Goal: Task Accomplishment & Management: Use online tool/utility

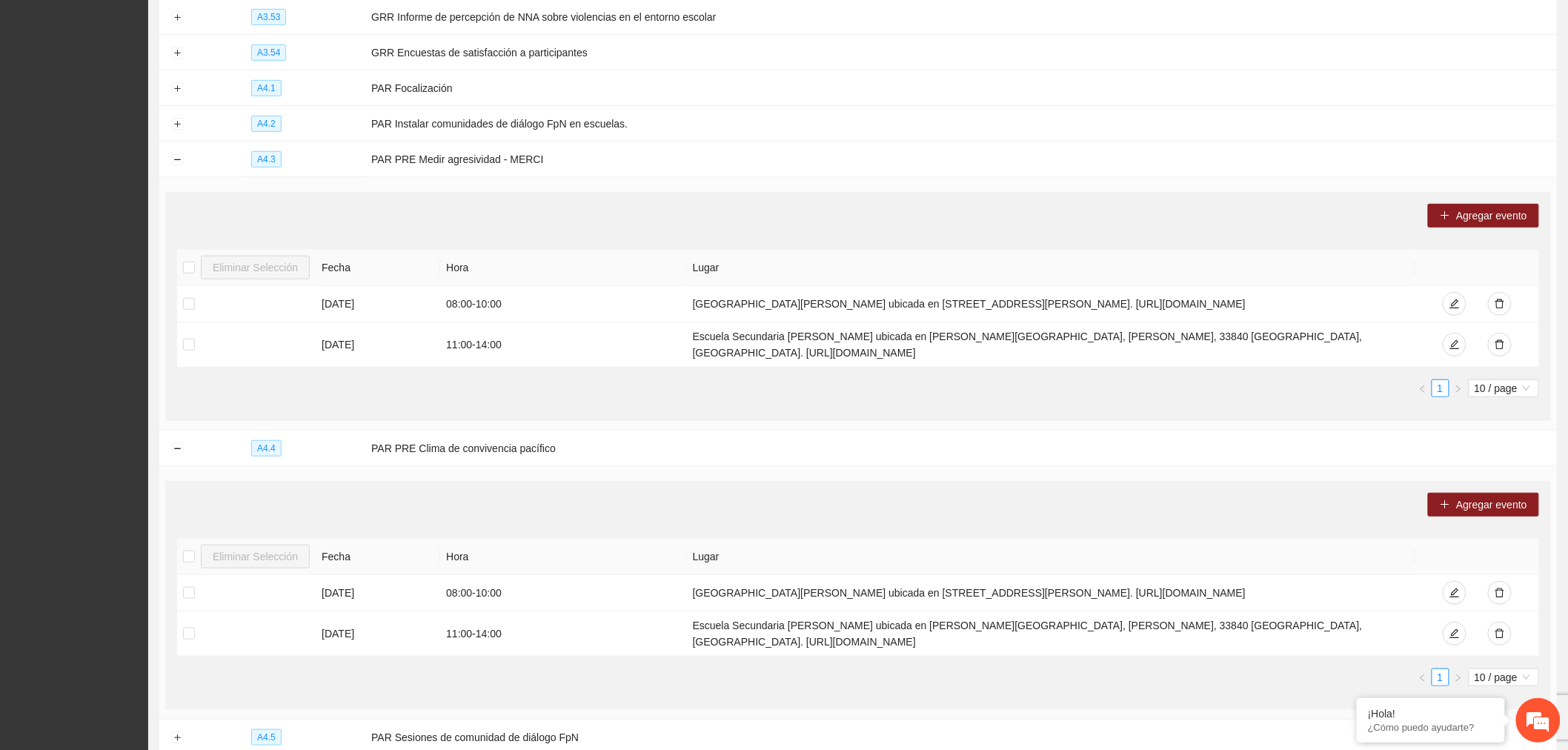
scroll to position [4961, 0]
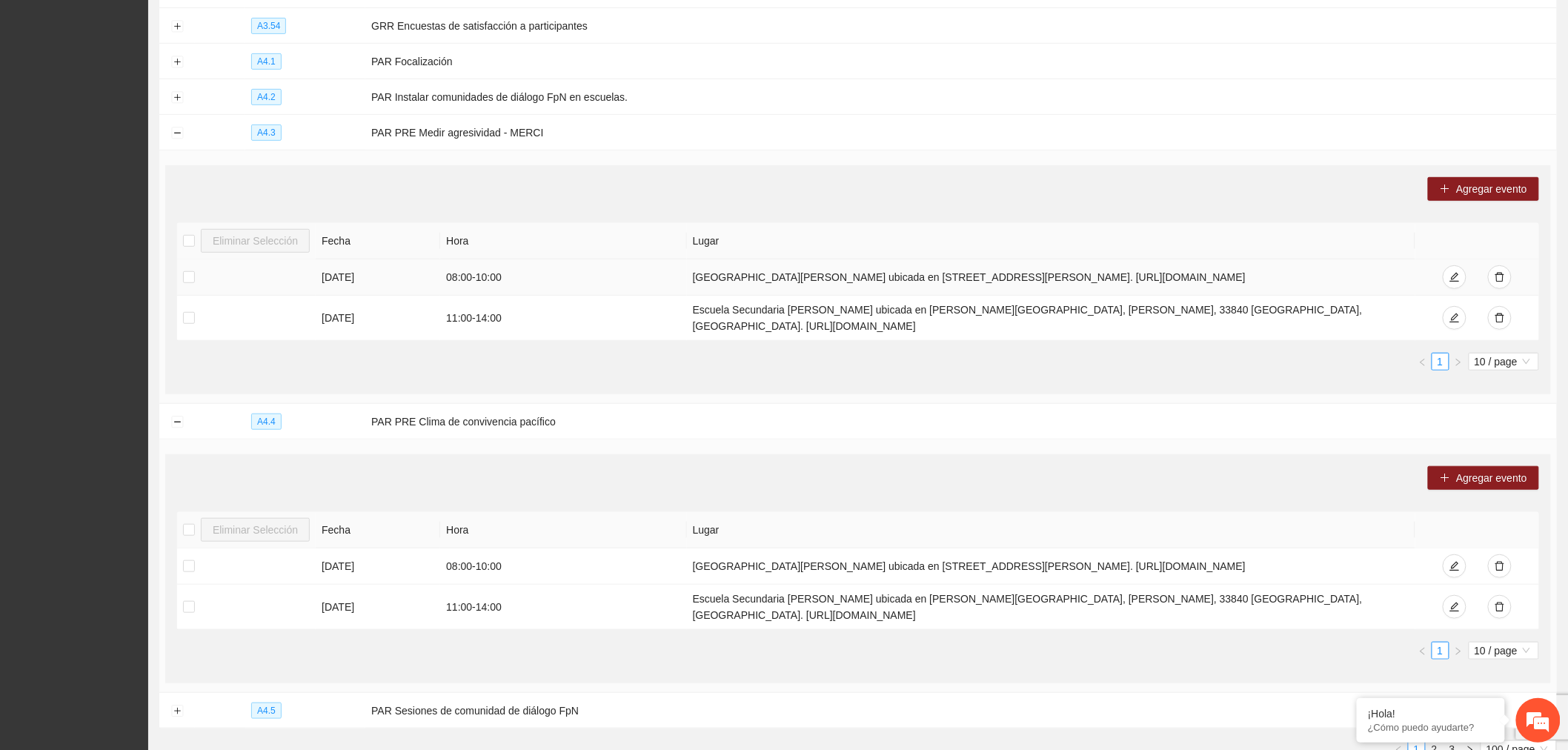
click at [692, 277] on td "[GEOGRAPHIC_DATA][PERSON_NAME] ubicada en [STREET_ADDRESS][PERSON_NAME]. [URL][…" at bounding box center [1052, 277] width 730 height 36
drag, startPoint x: 686, startPoint y: 272, endPoint x: 1406, endPoint y: 261, distance: 720.1
click at [1406, 261] on td "[GEOGRAPHIC_DATA][PERSON_NAME] ubicada en [STREET_ADDRESS][PERSON_NAME]. [URL][…" at bounding box center [1052, 277] width 730 height 36
copy td "[GEOGRAPHIC_DATA][PERSON_NAME] ubicada en [STREET_ADDRESS][PERSON_NAME]. [URL][…"
drag, startPoint x: 915, startPoint y: 323, endPoint x: 665, endPoint y: 305, distance: 250.6
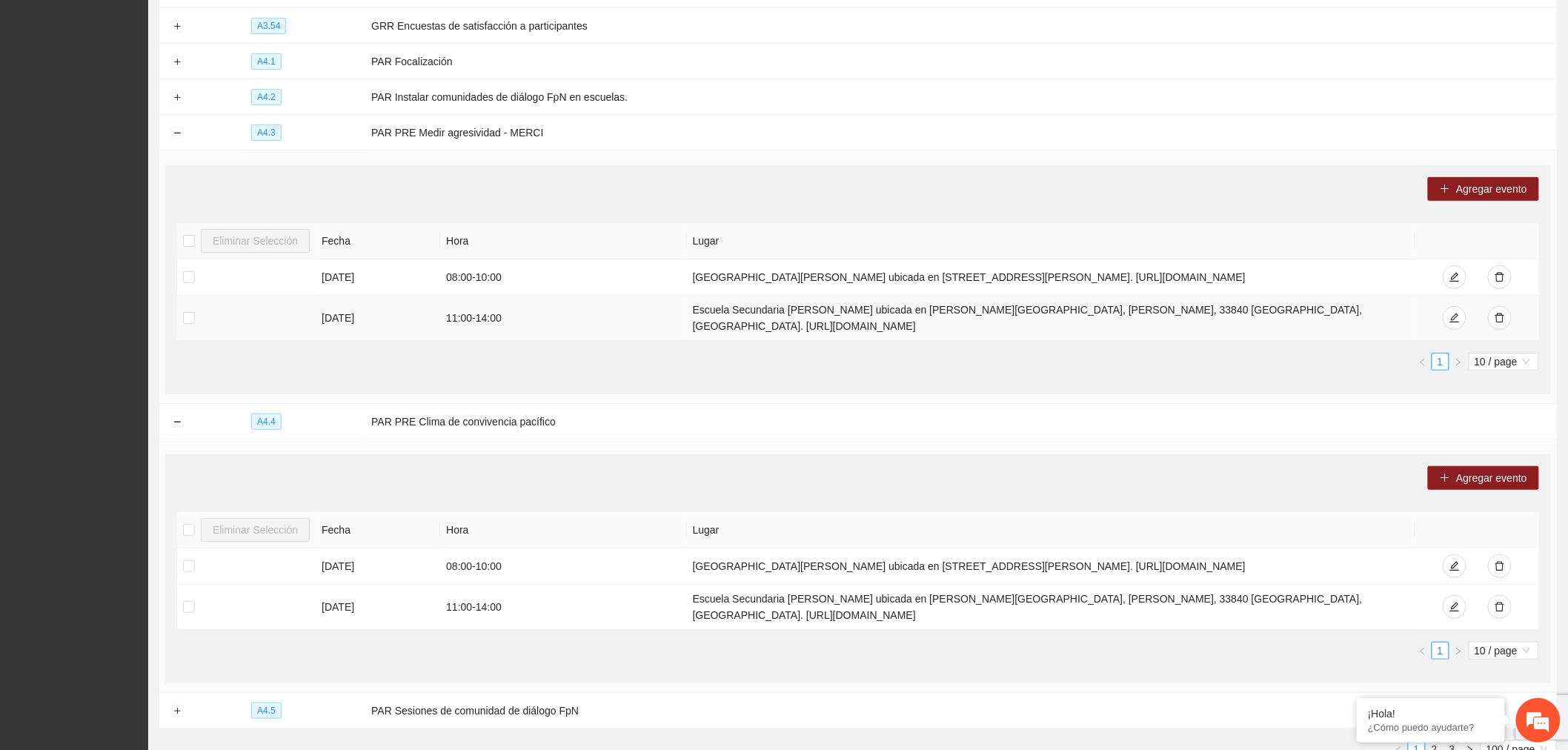
click at [665, 305] on tr "[DATE] 11:00 - 14:00 Escuela Secundaria [PERSON_NAME] ubicada en [PERSON_NAME][…" at bounding box center [858, 318] width 1362 height 45
copy tr "Escuela Secundaria [PERSON_NAME] ubicada en [PERSON_NAME][GEOGRAPHIC_DATA], [PE…"
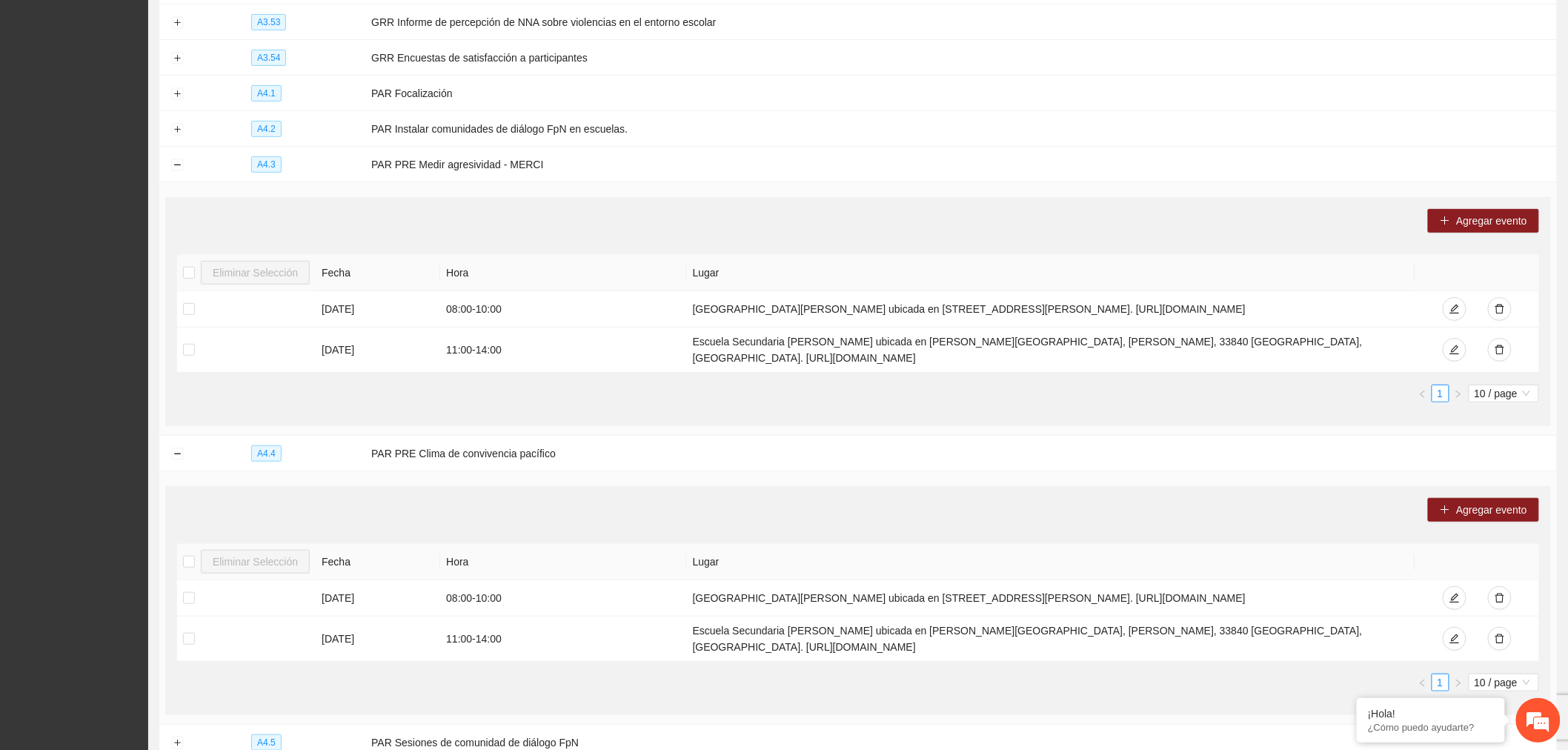
scroll to position [4810, 0]
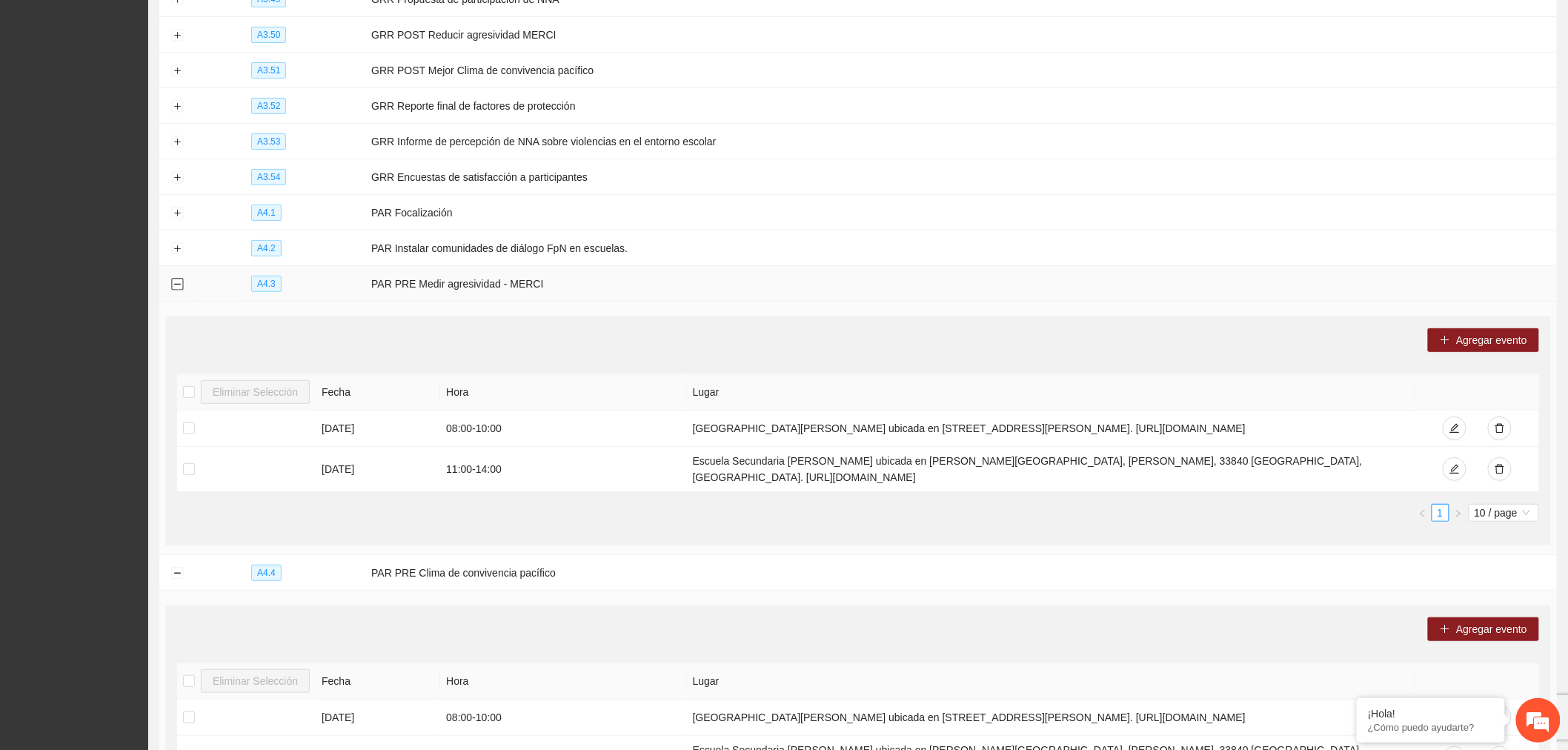
click at [176, 284] on button "Collapse row" at bounding box center [177, 285] width 12 height 12
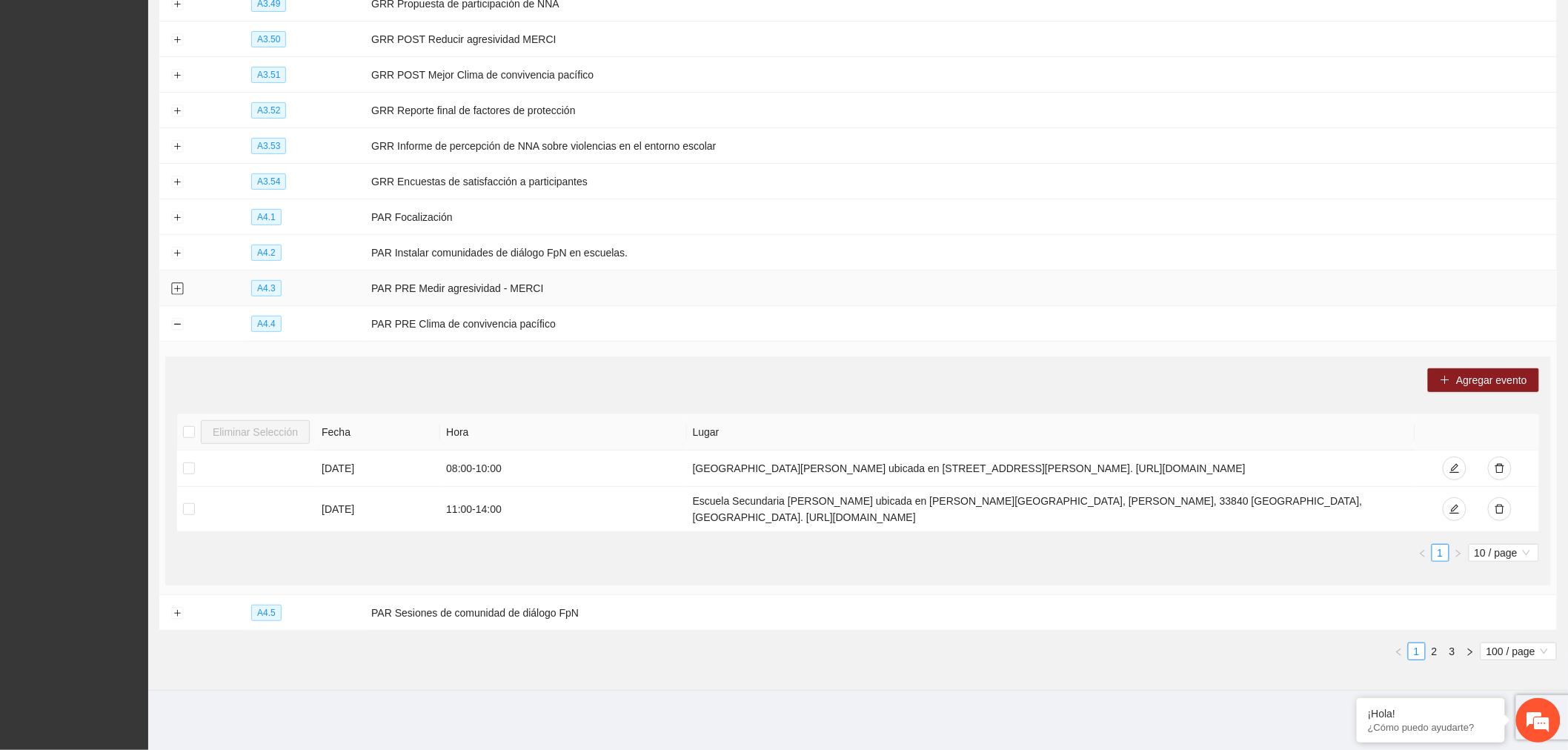
scroll to position [4804, 0]
click at [175, 321] on button "Collapse row" at bounding box center [177, 327] width 12 height 12
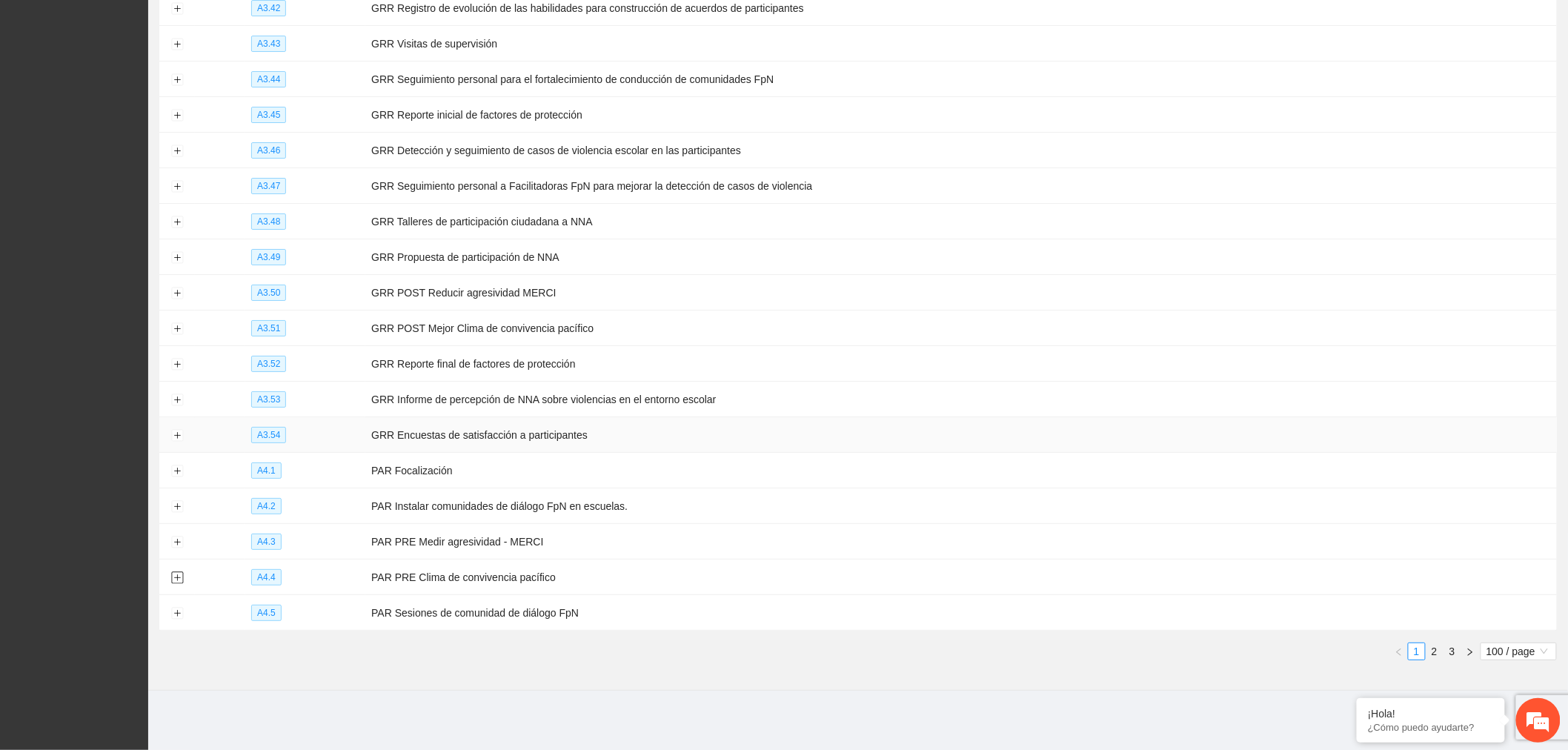
scroll to position [4549, 0]
click at [1435, 653] on link "2" at bounding box center [1435, 655] width 17 height 17
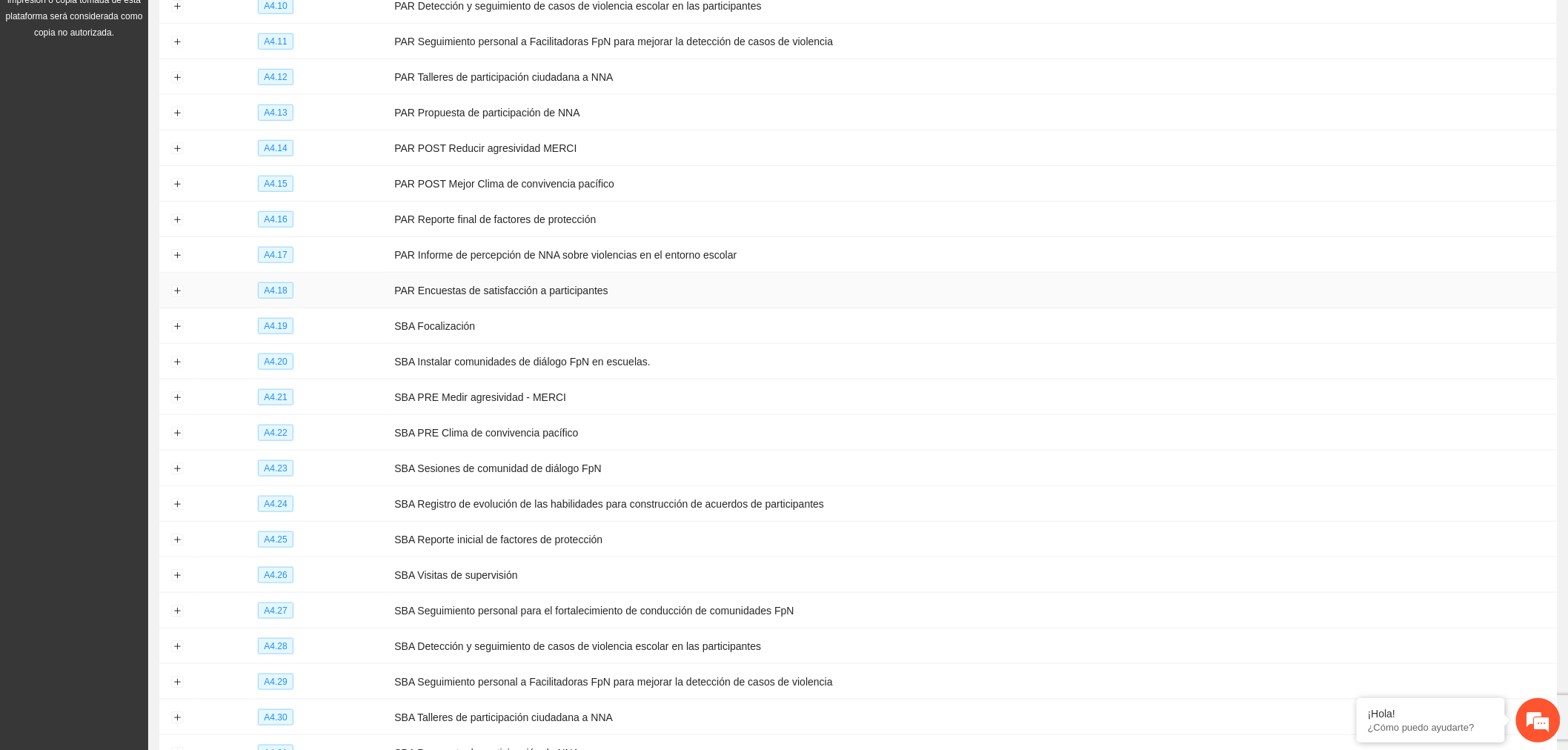
scroll to position [387, 0]
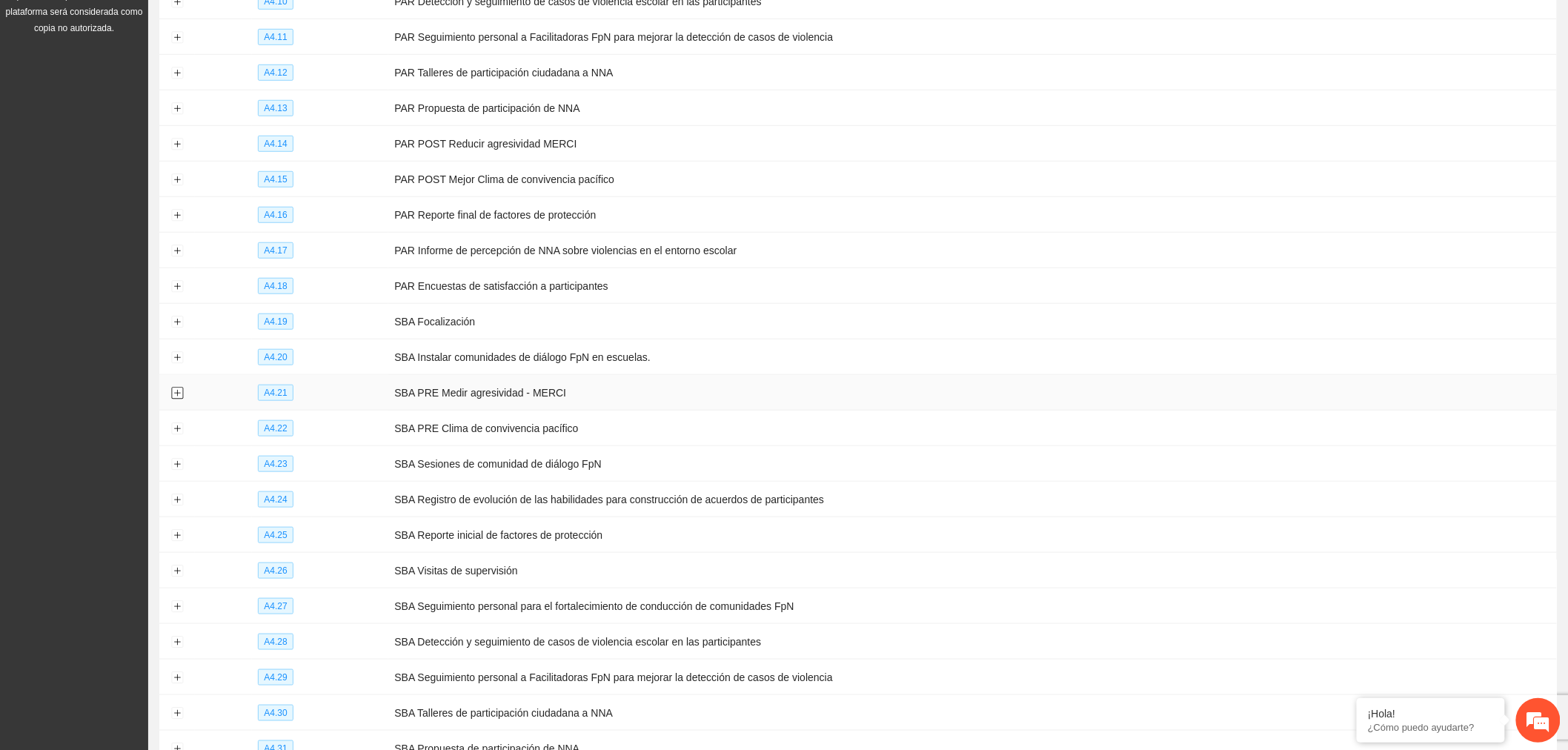
click at [175, 398] on button "Expand row" at bounding box center [177, 394] width 12 height 12
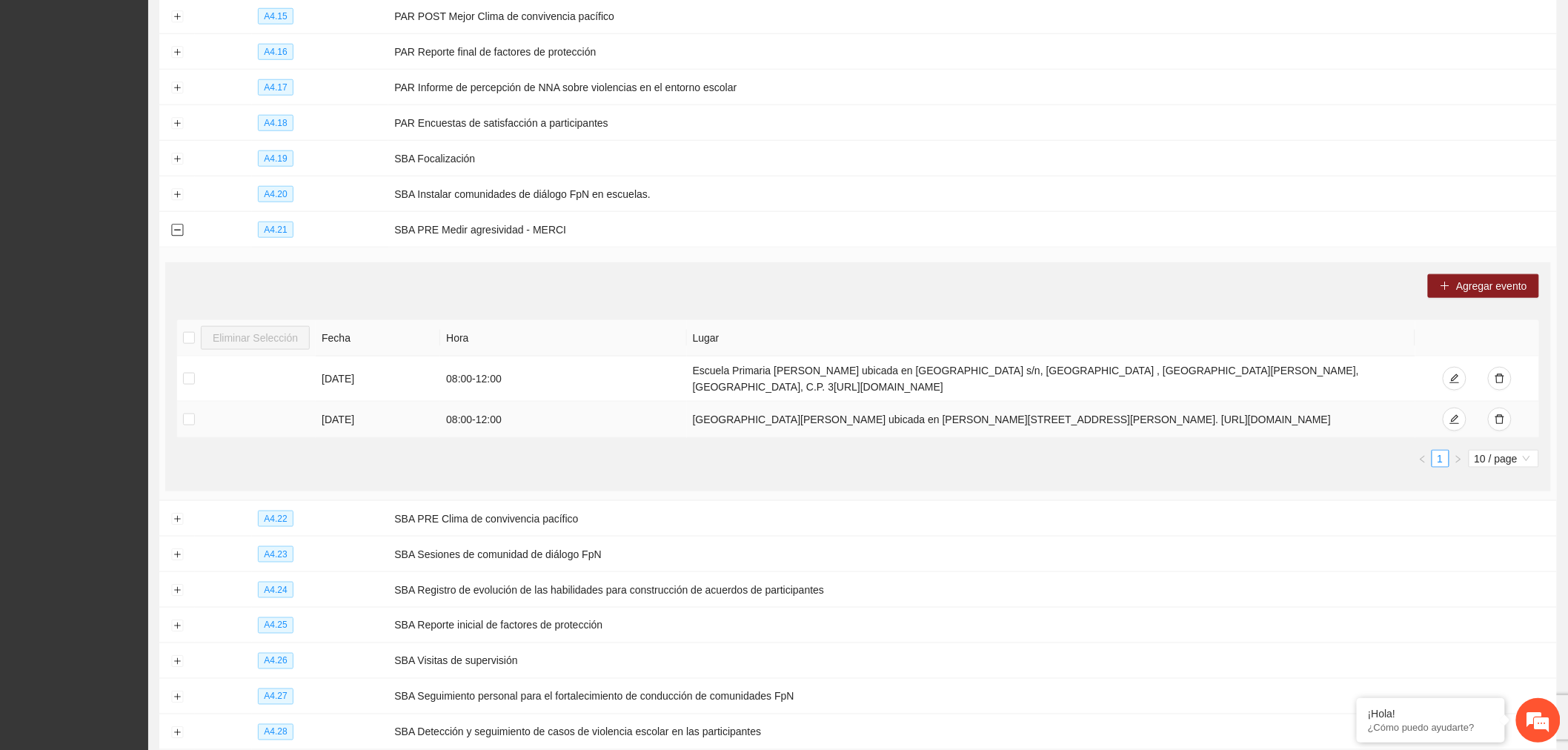
scroll to position [634, 0]
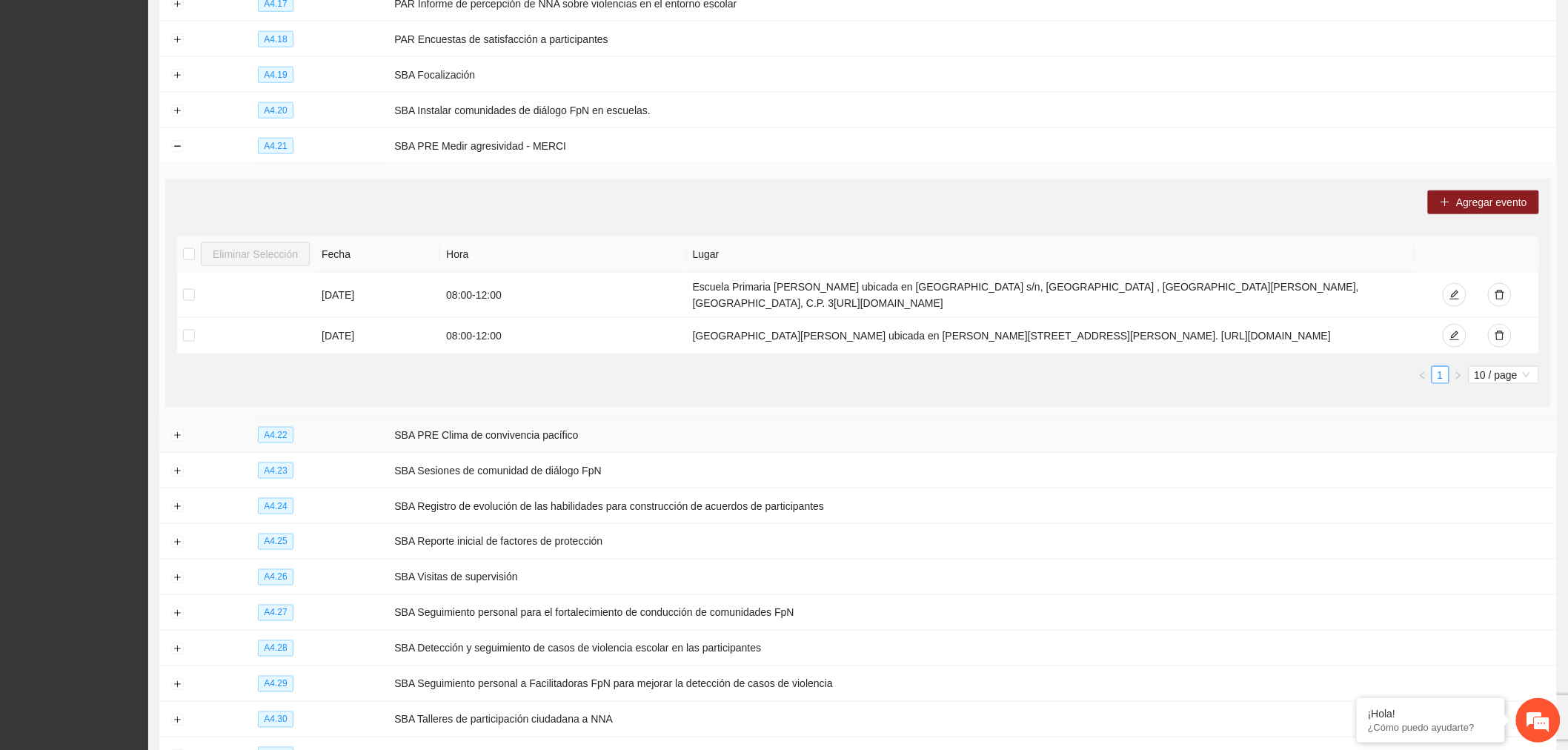
click at [169, 435] on td at bounding box center [177, 435] width 36 height 36
click at [999, 318] on td "Escuela Primaria [PERSON_NAME] ubicada en [GEOGRAPHIC_DATA] s/n, [GEOGRAPHIC_DA…" at bounding box center [1052, 296] width 730 height 45
drag, startPoint x: 976, startPoint y: 302, endPoint x: 673, endPoint y: 284, distance: 303.5
click at [673, 284] on tr "[DATE] 08:00 - 12:00 Escuela Primaria [PERSON_NAME] ubicada en [GEOGRAPHIC_DATA…" at bounding box center [858, 296] width 1362 height 45
copy tr "Escuela Primaria [PERSON_NAME] ubicada en [GEOGRAPHIC_DATA] s/n, [GEOGRAPHIC_DA…"
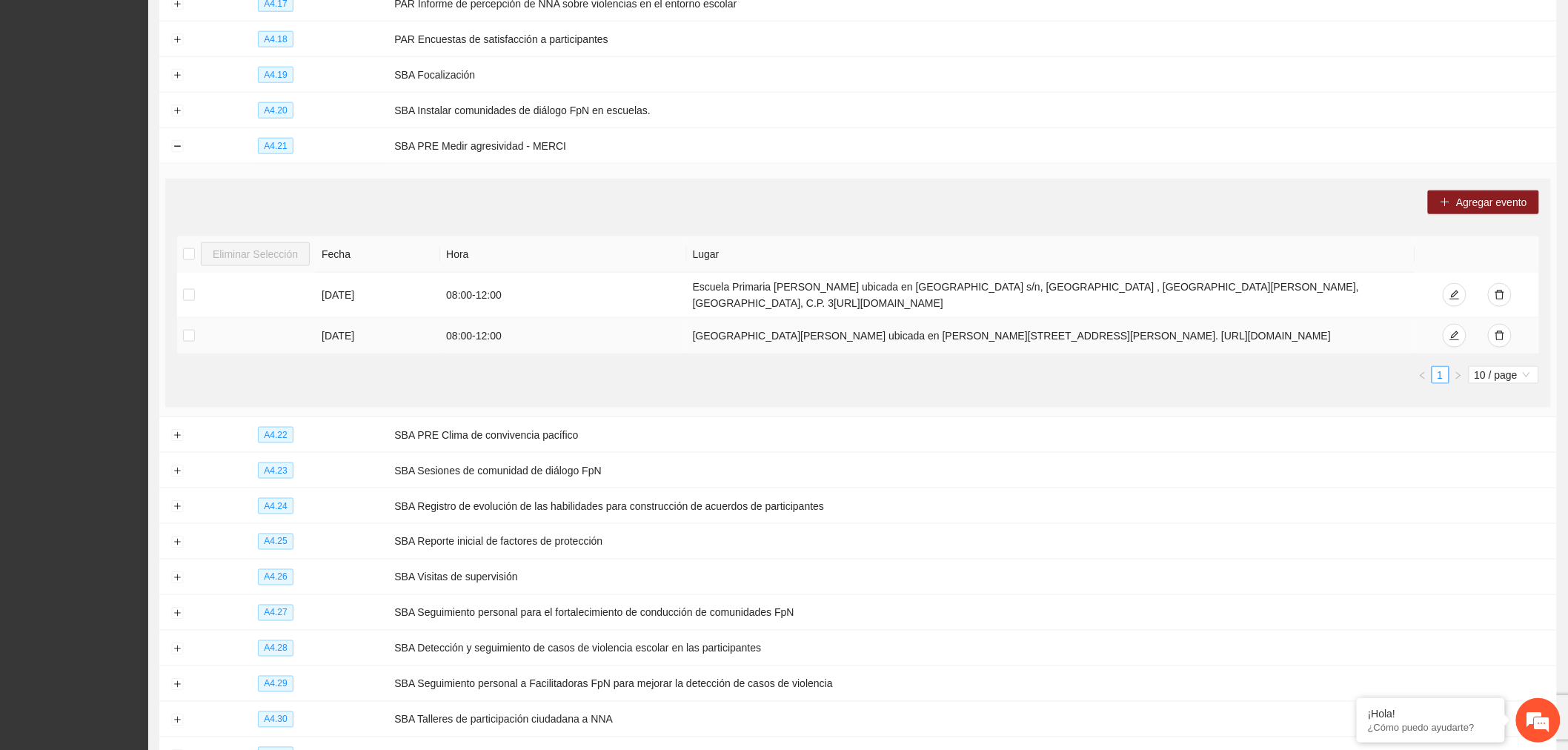
drag, startPoint x: 1360, startPoint y: 342, endPoint x: 677, endPoint y: 345, distance: 683.0
click at [677, 345] on tr "[DATE] 08:00 - 12:00 [GEOGRAPHIC_DATA][PERSON_NAME] ubicada en [PERSON_NAME][ST…" at bounding box center [858, 336] width 1362 height 36
copy tr "[GEOGRAPHIC_DATA][PERSON_NAME] ubicada en [PERSON_NAME][STREET_ADDRESS][PERSON_…"
click at [176, 150] on button "Collapse row" at bounding box center [177, 147] width 12 height 12
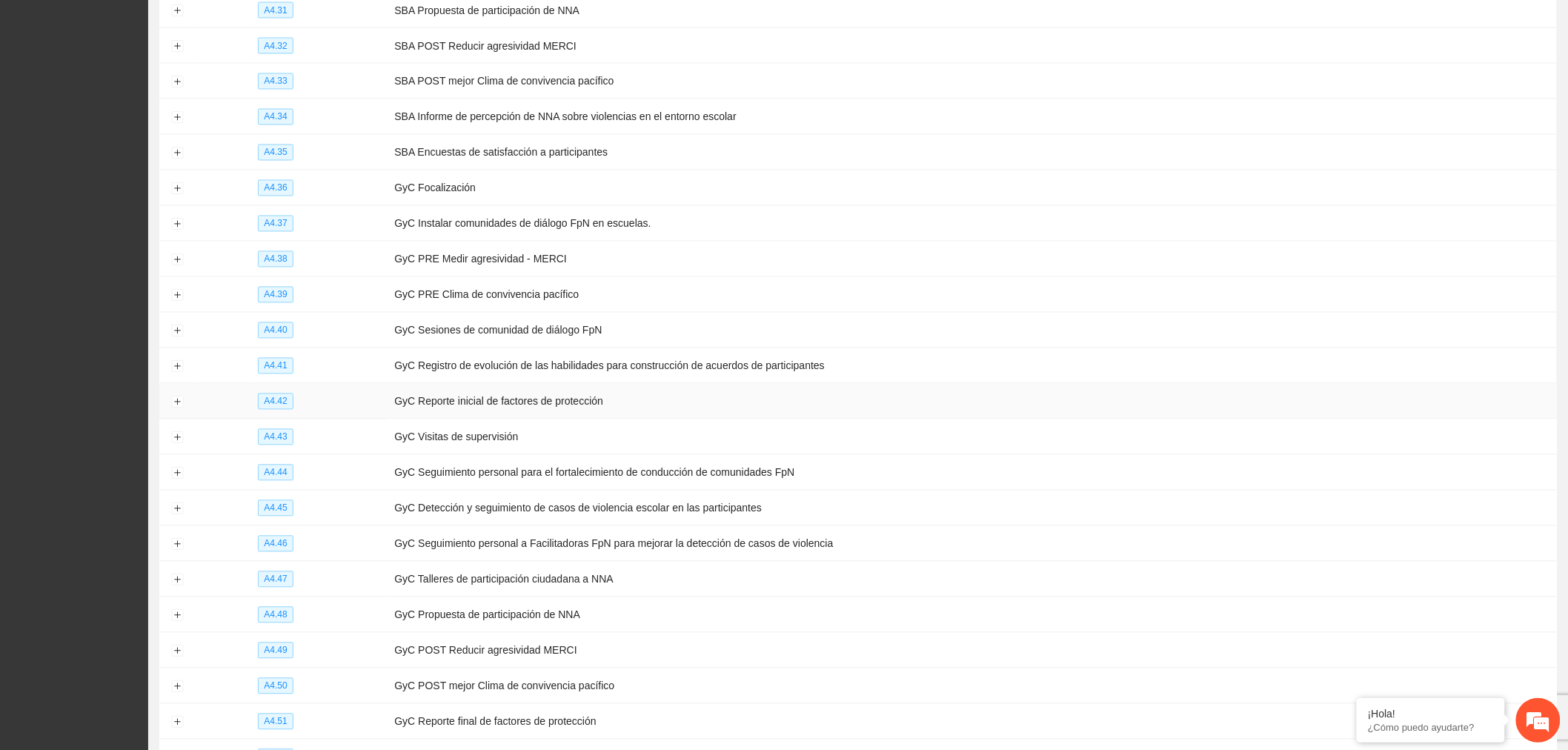
scroll to position [1128, 0]
click at [172, 192] on button "Expand row" at bounding box center [177, 186] width 12 height 12
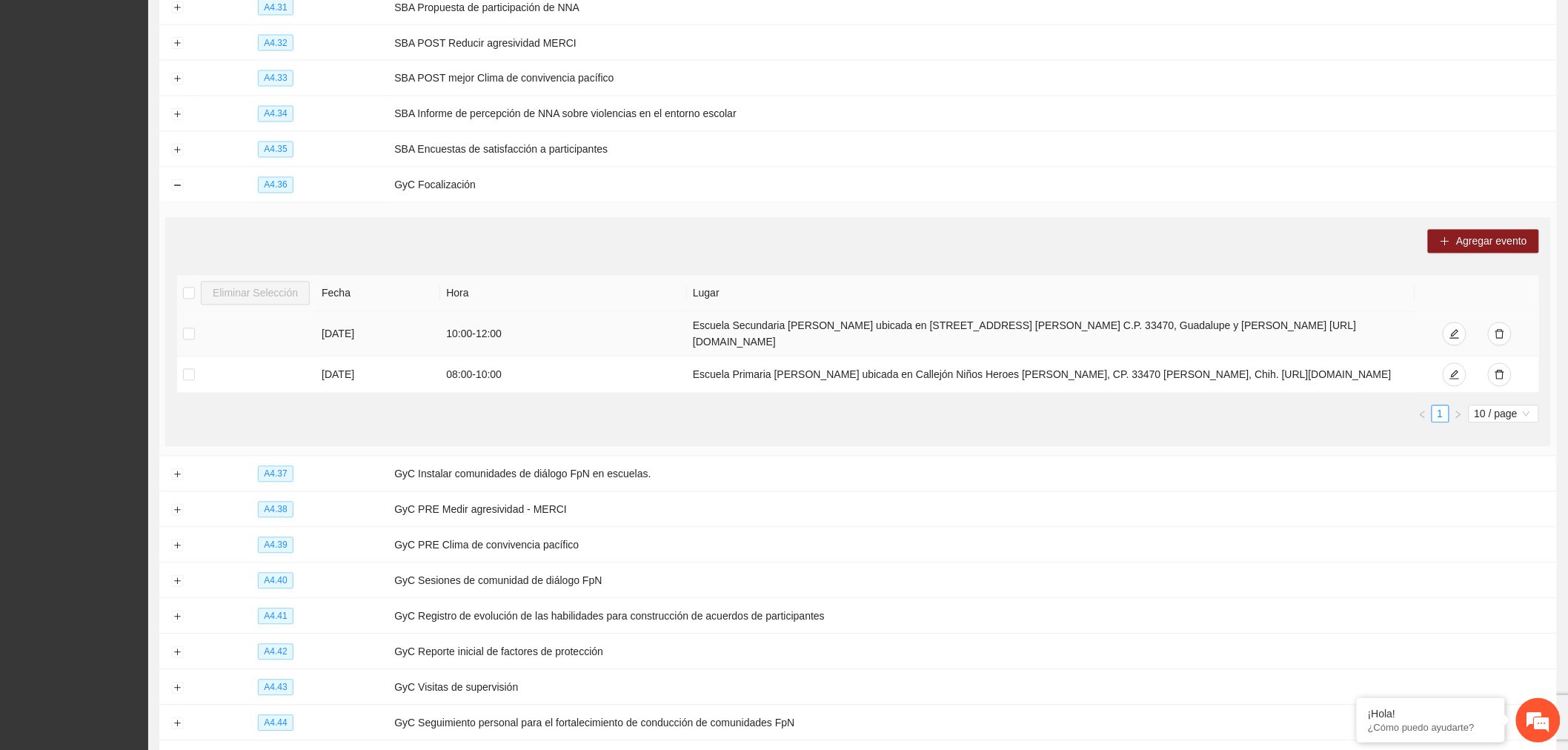
click at [519, 343] on td "10:00 - 12:00" at bounding box center [563, 335] width 246 height 45
drag, startPoint x: 519, startPoint y: 343, endPoint x: 432, endPoint y: 350, distance: 87.3
click at [432, 350] on tr "[DATE] 10:00 - 12:00 Escuela Secundaria [PERSON_NAME] ubicada en [STREET_ADDRES…" at bounding box center [858, 335] width 1362 height 45
click at [471, 358] on td "10:00 - 12:00" at bounding box center [563, 335] width 246 height 45
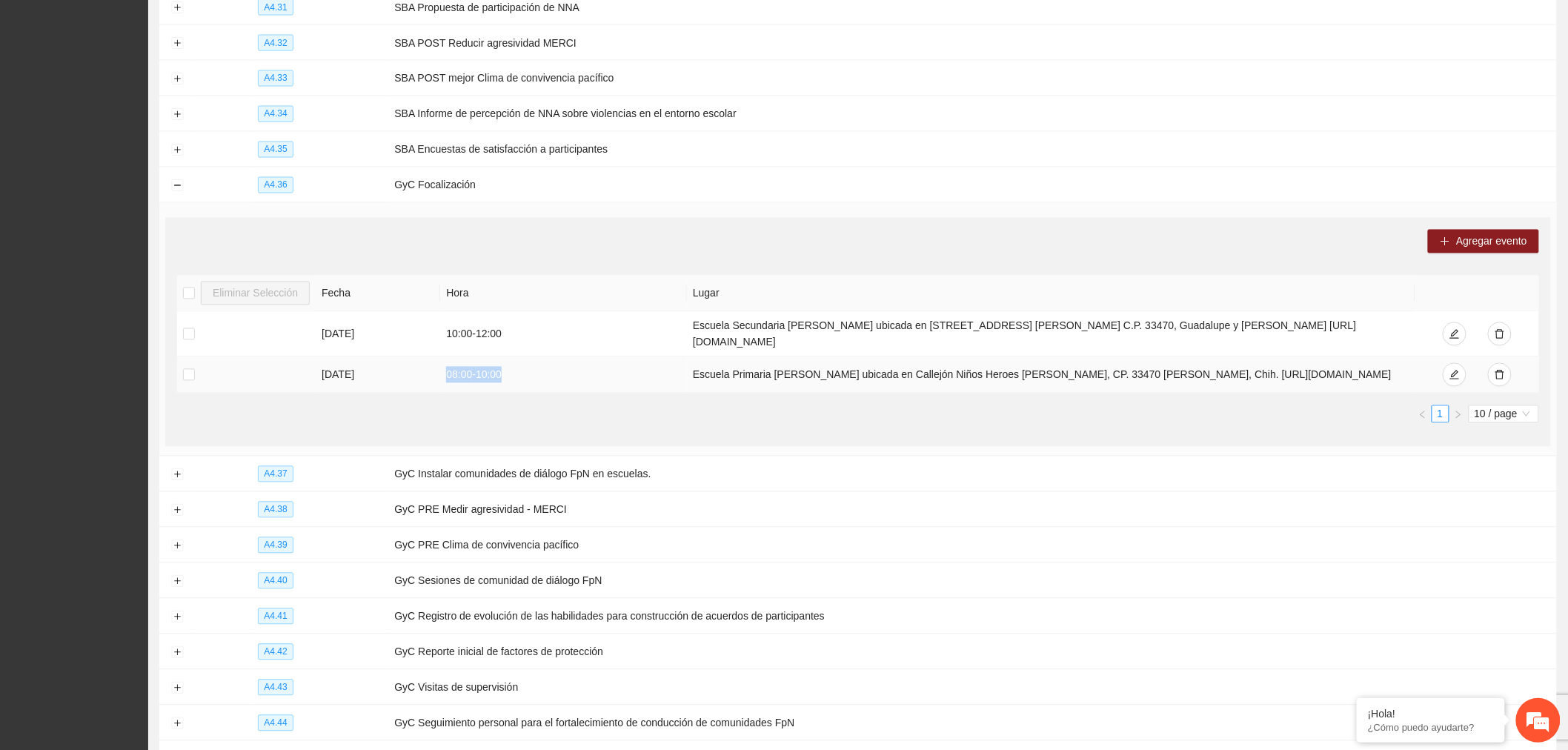
drag, startPoint x: 531, startPoint y: 396, endPoint x: 443, endPoint y: 390, distance: 88.2
click at [443, 390] on td "08:00 - 10:00" at bounding box center [563, 376] width 246 height 36
drag, startPoint x: 758, startPoint y: 345, endPoint x: 672, endPoint y: 331, distance: 87.1
click at [672, 331] on tr "[DATE] 10:00 - 12:00 Escuela Secundaria [PERSON_NAME] ubicada en [STREET_ADDRES…" at bounding box center [858, 335] width 1362 height 45
copy tr "Escuela Secundaria [PERSON_NAME] ubicada en [STREET_ADDRESS] [PERSON_NAME] C.P.…"
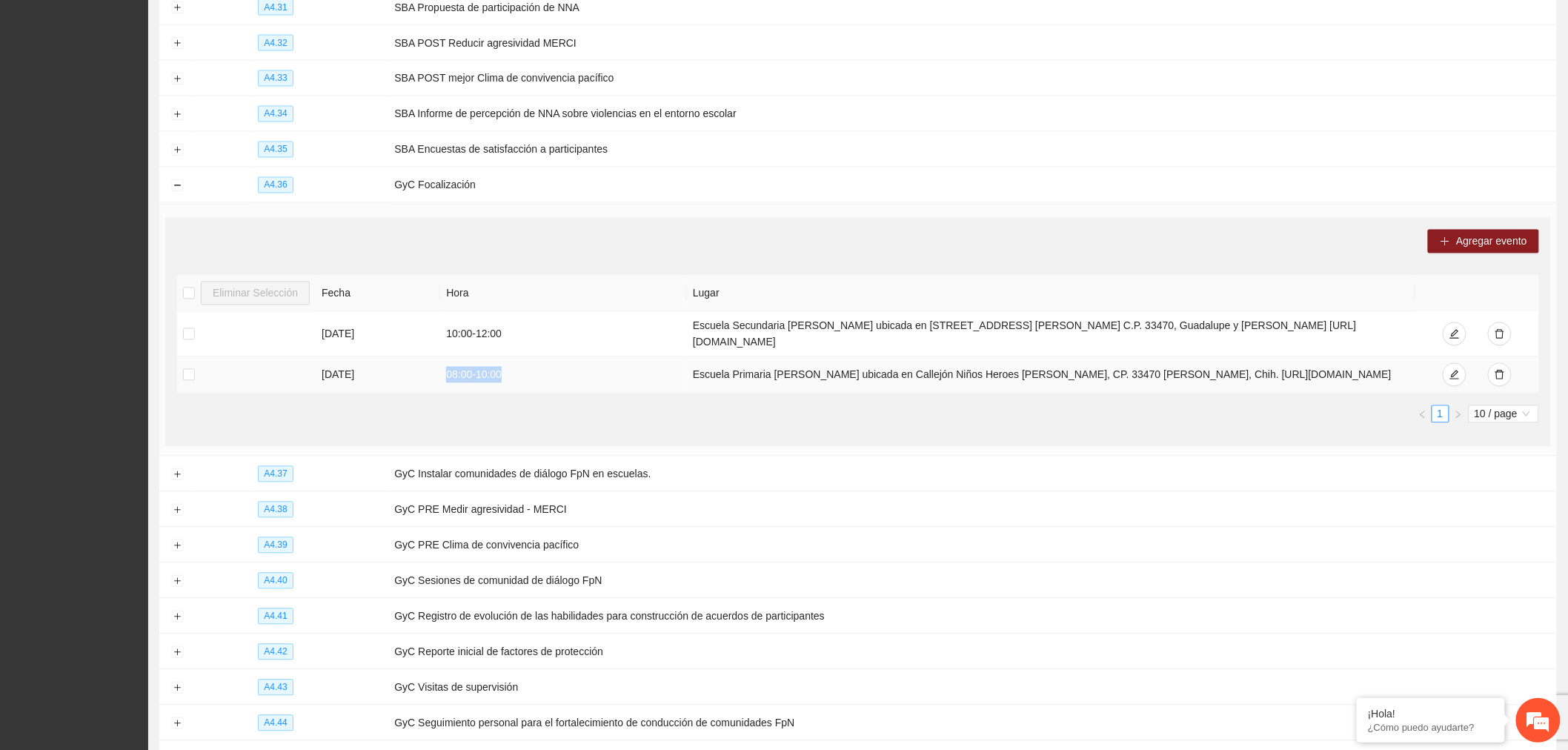
drag, startPoint x: 936, startPoint y: 398, endPoint x: 636, endPoint y: 387, distance: 300.2
click at [636, 387] on tr "[DATE] 08:00 - 10:00 Escuela Primaria [PERSON_NAME] ubicada en Callejón Niños H…" at bounding box center [858, 376] width 1362 height 36
copy tr "Escuela Primaria [PERSON_NAME] ubicada en Callejón Niños Heroes [PERSON_NAME], …"
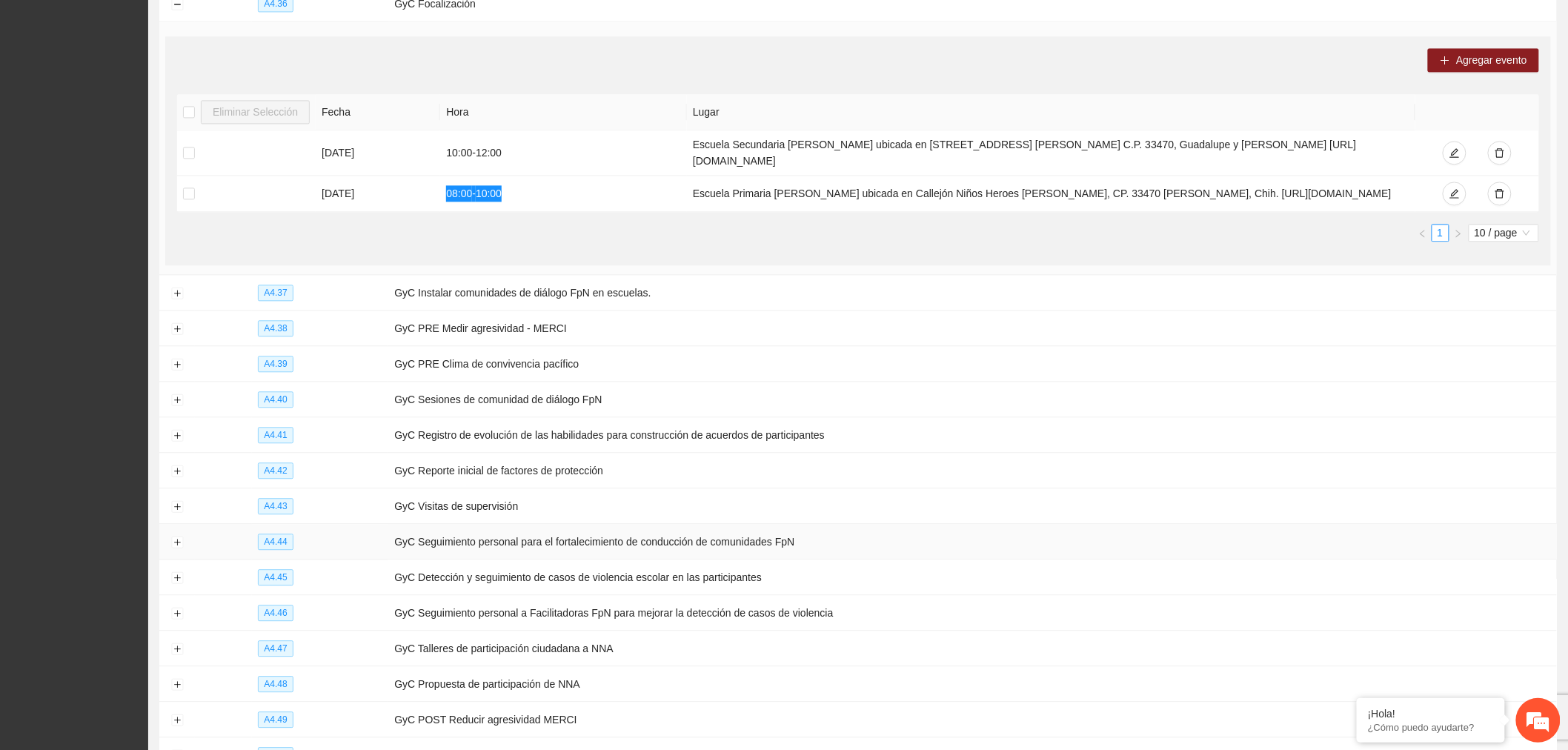
scroll to position [1375, 0]
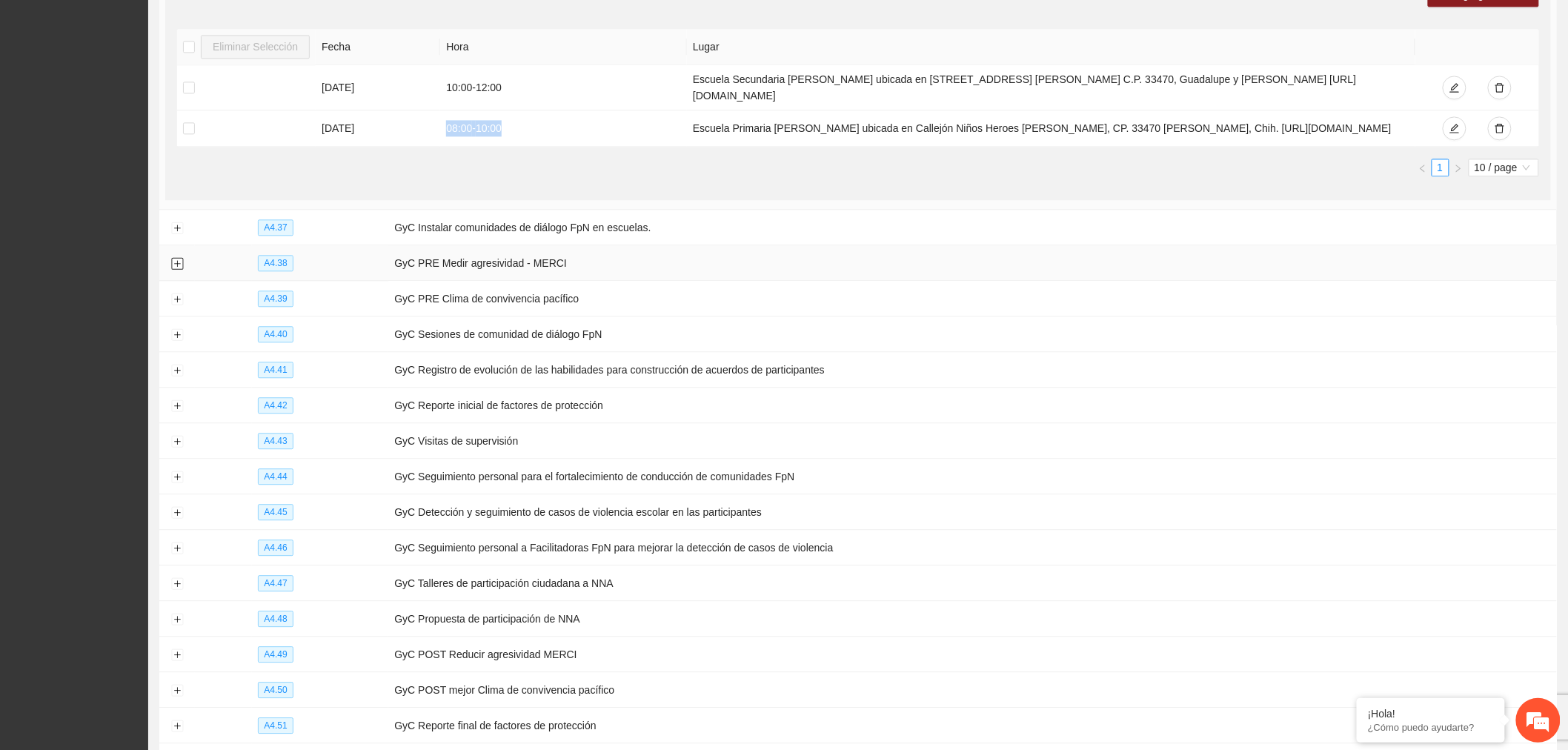
click at [175, 270] on button "Expand row" at bounding box center [177, 264] width 12 height 12
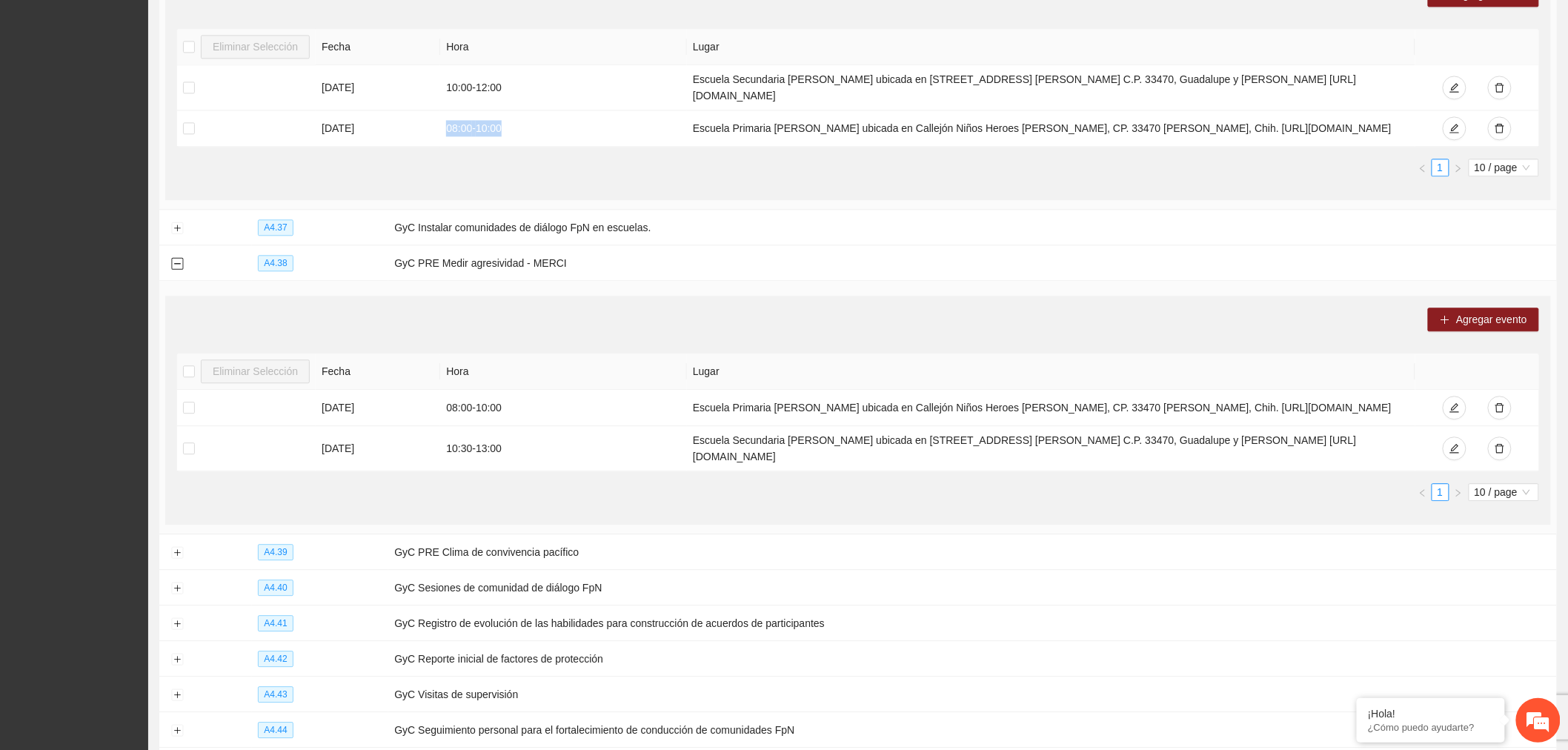
scroll to position [1539, 0]
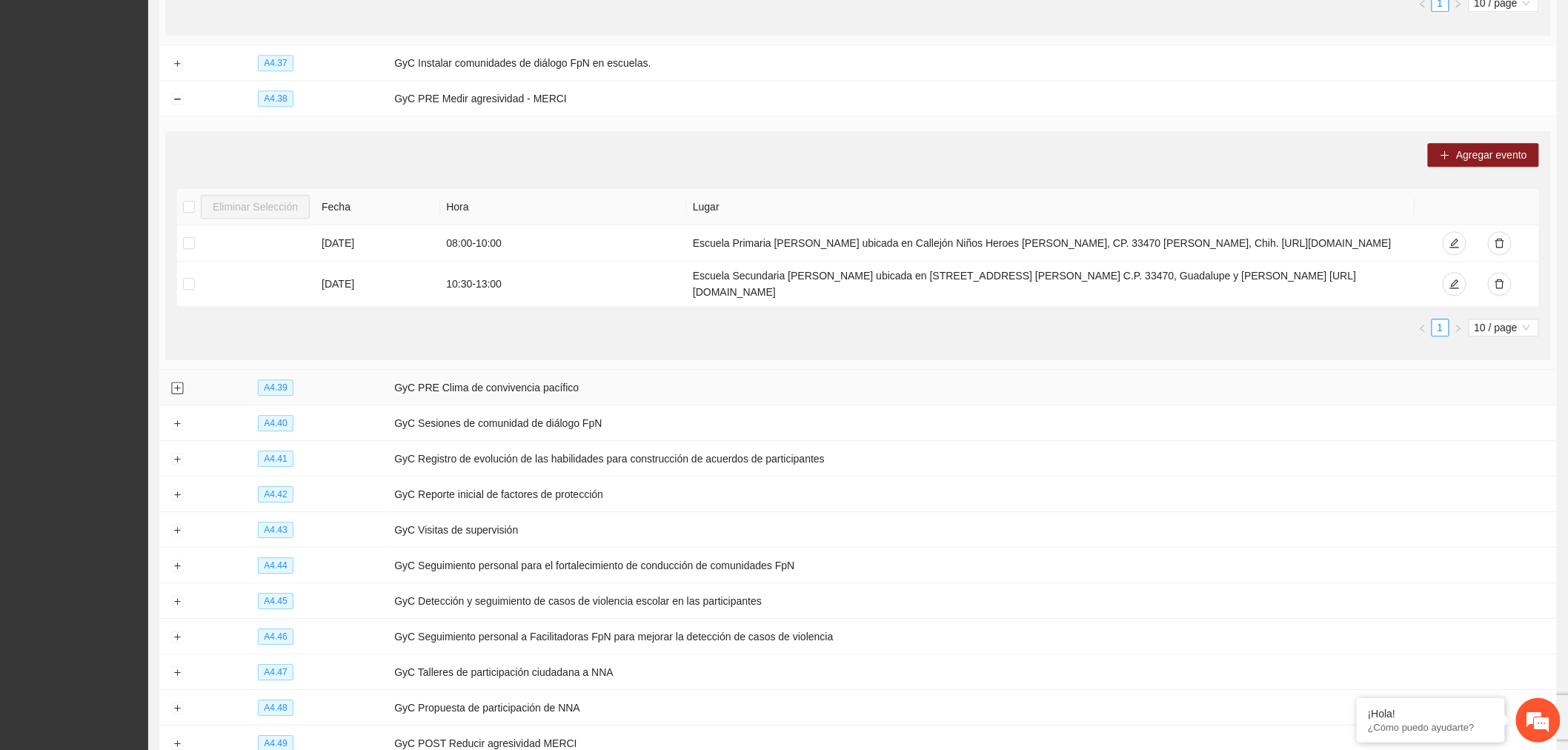
click at [172, 395] on button "Expand row" at bounding box center [177, 389] width 12 height 12
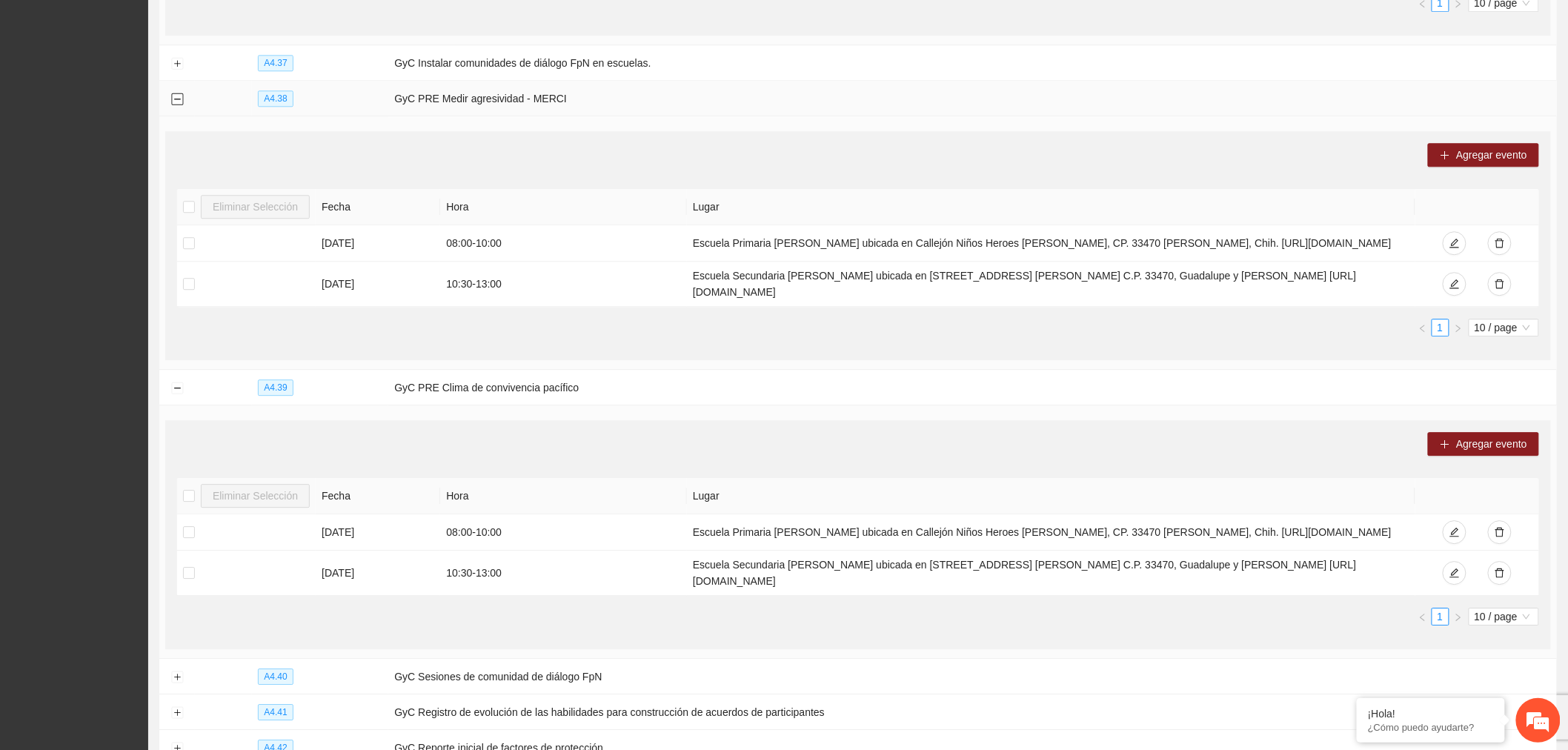
drag, startPoint x: 175, startPoint y: 120, endPoint x: 175, endPoint y: 159, distance: 39.0
click at [175, 105] on button "Collapse row" at bounding box center [177, 100] width 12 height 12
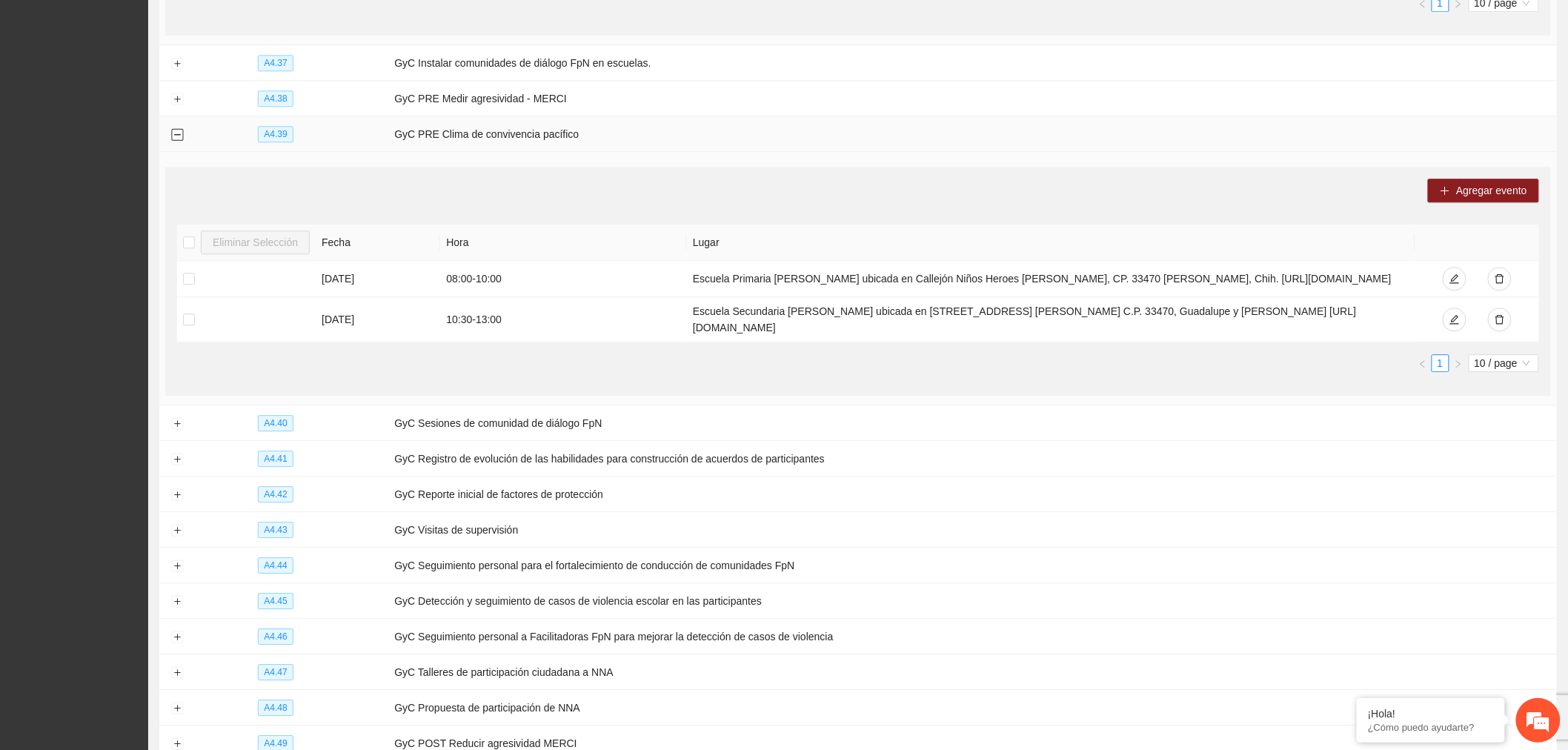
click at [178, 141] on button "Collapse row" at bounding box center [177, 135] width 12 height 12
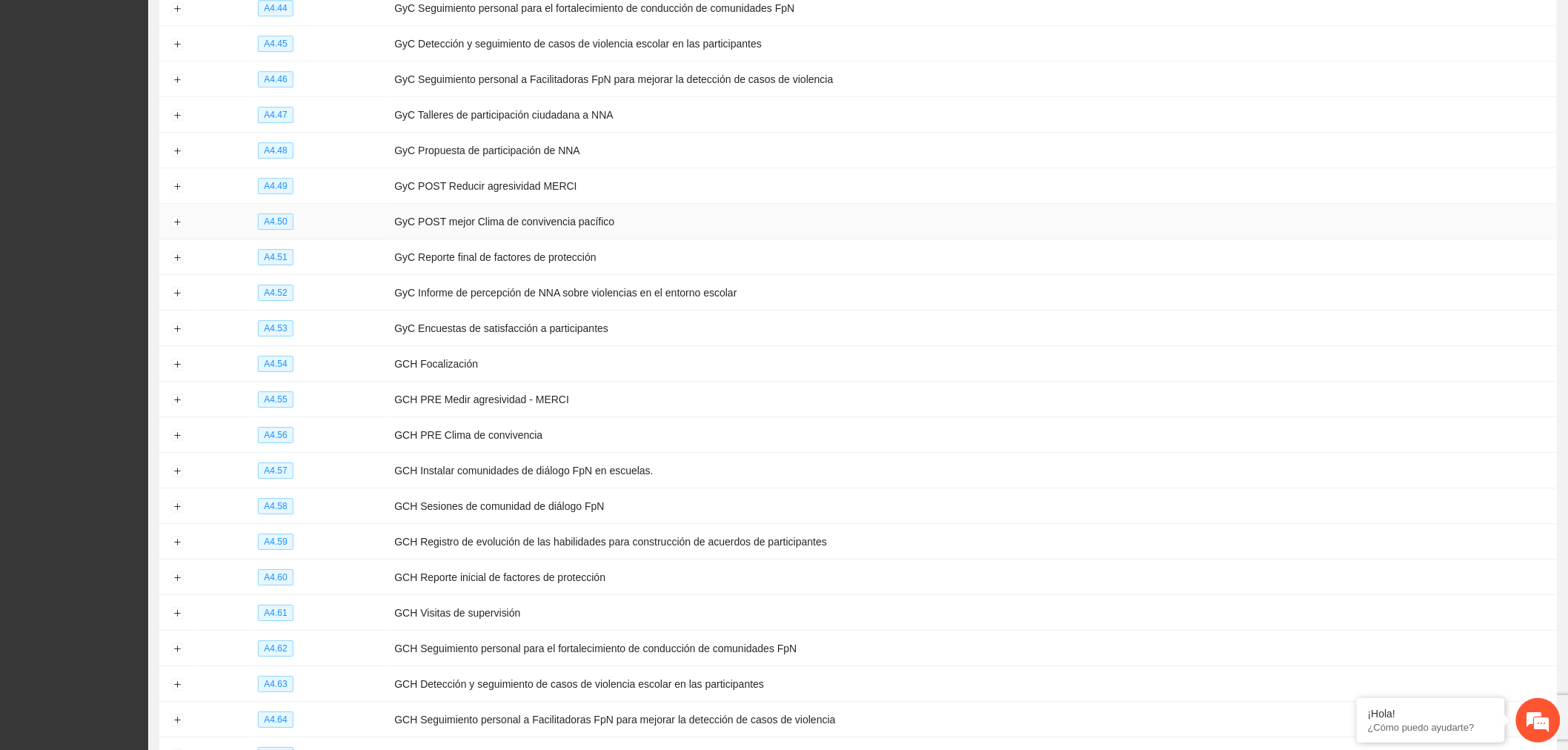
scroll to position [1951, 0]
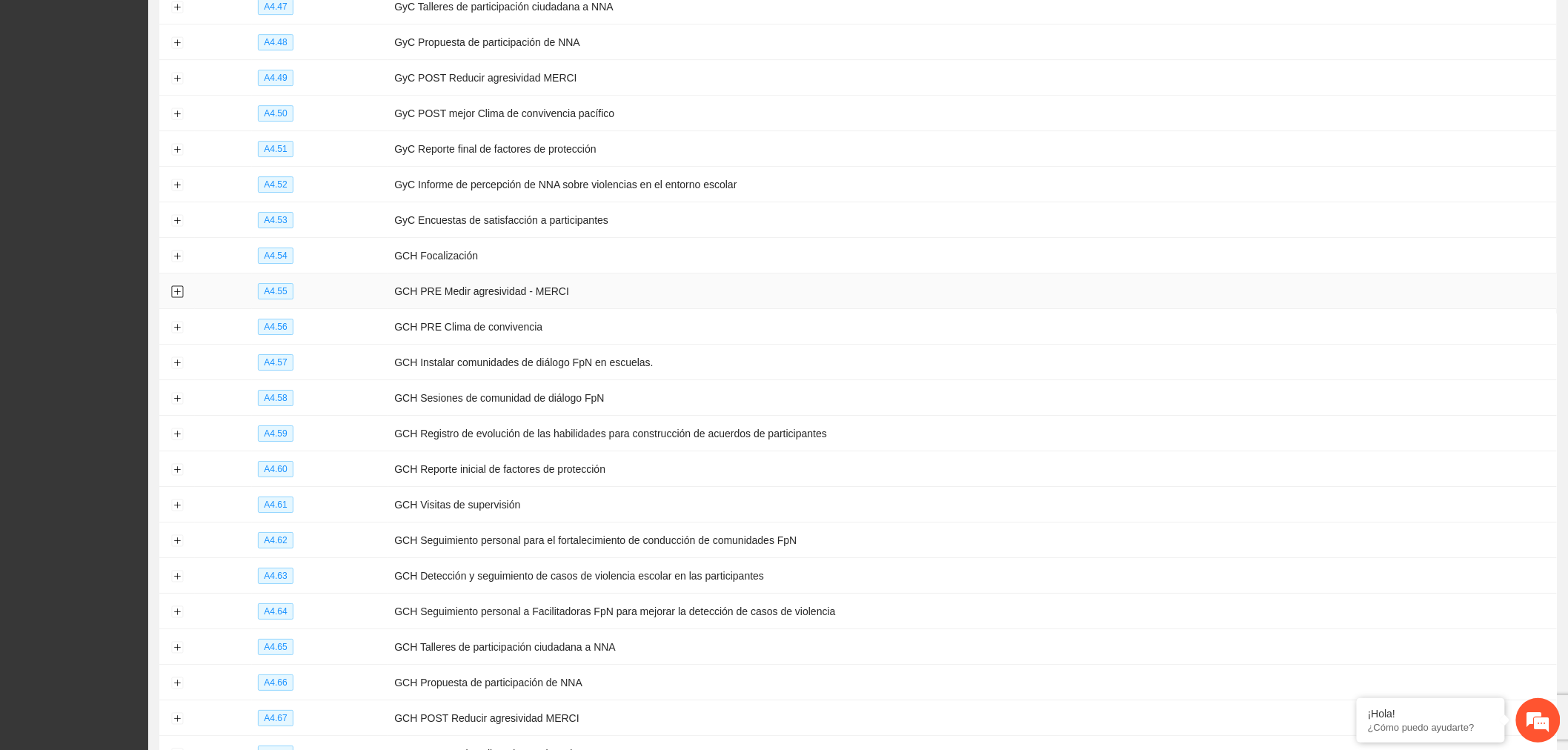
click at [175, 298] on button "Expand row" at bounding box center [177, 292] width 12 height 12
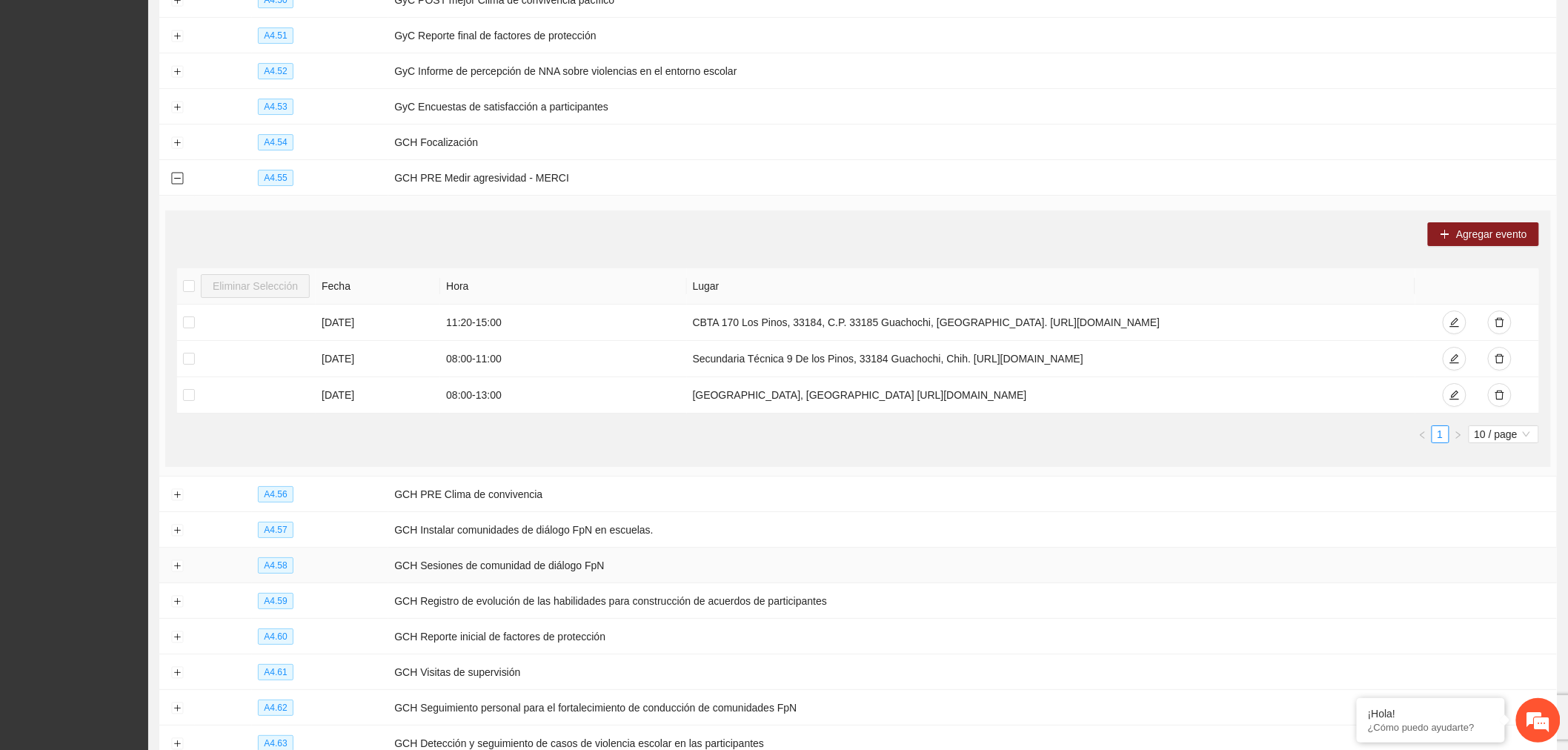
scroll to position [2199, 0]
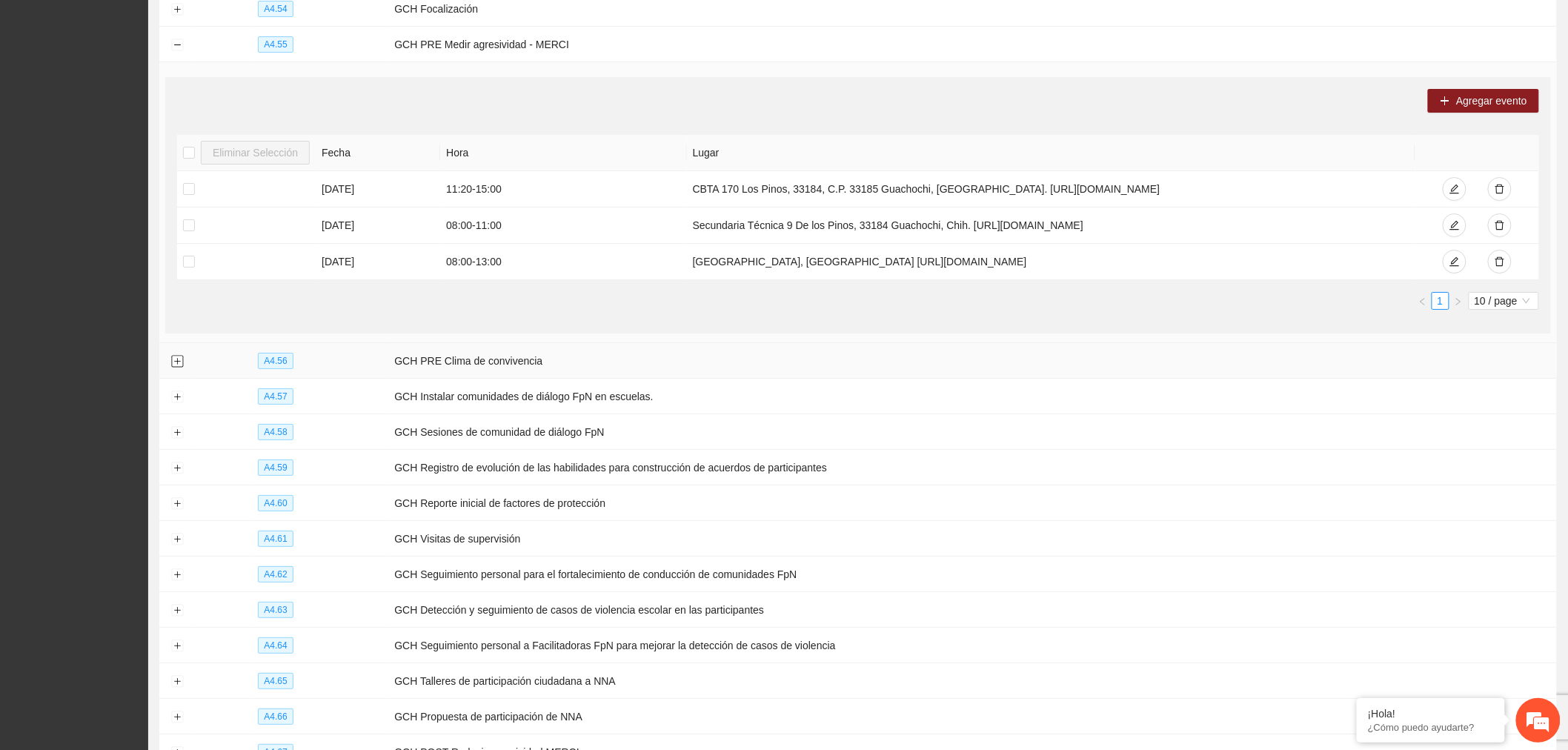
click at [171, 367] on button "Expand row" at bounding box center [177, 362] width 12 height 12
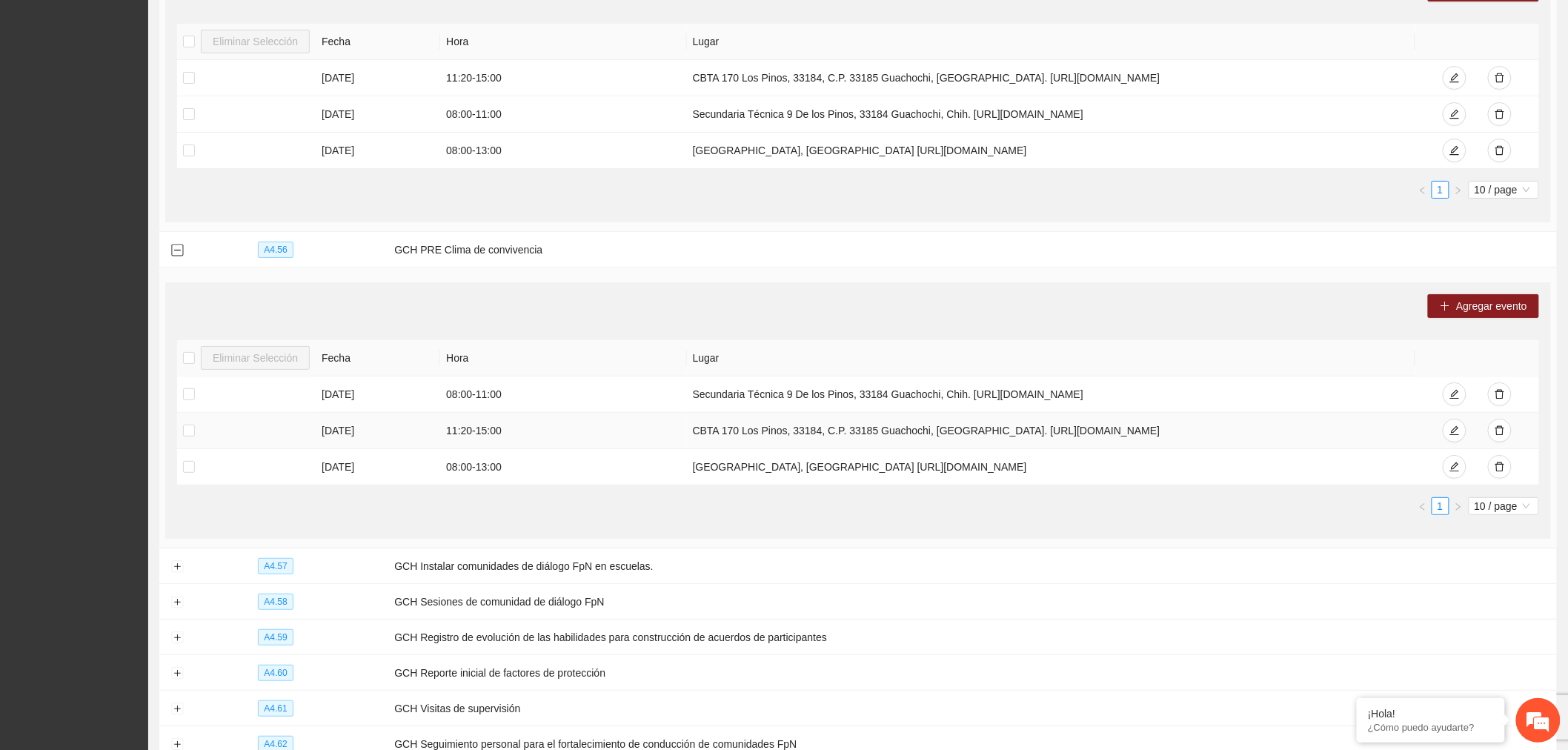
scroll to position [2281, 0]
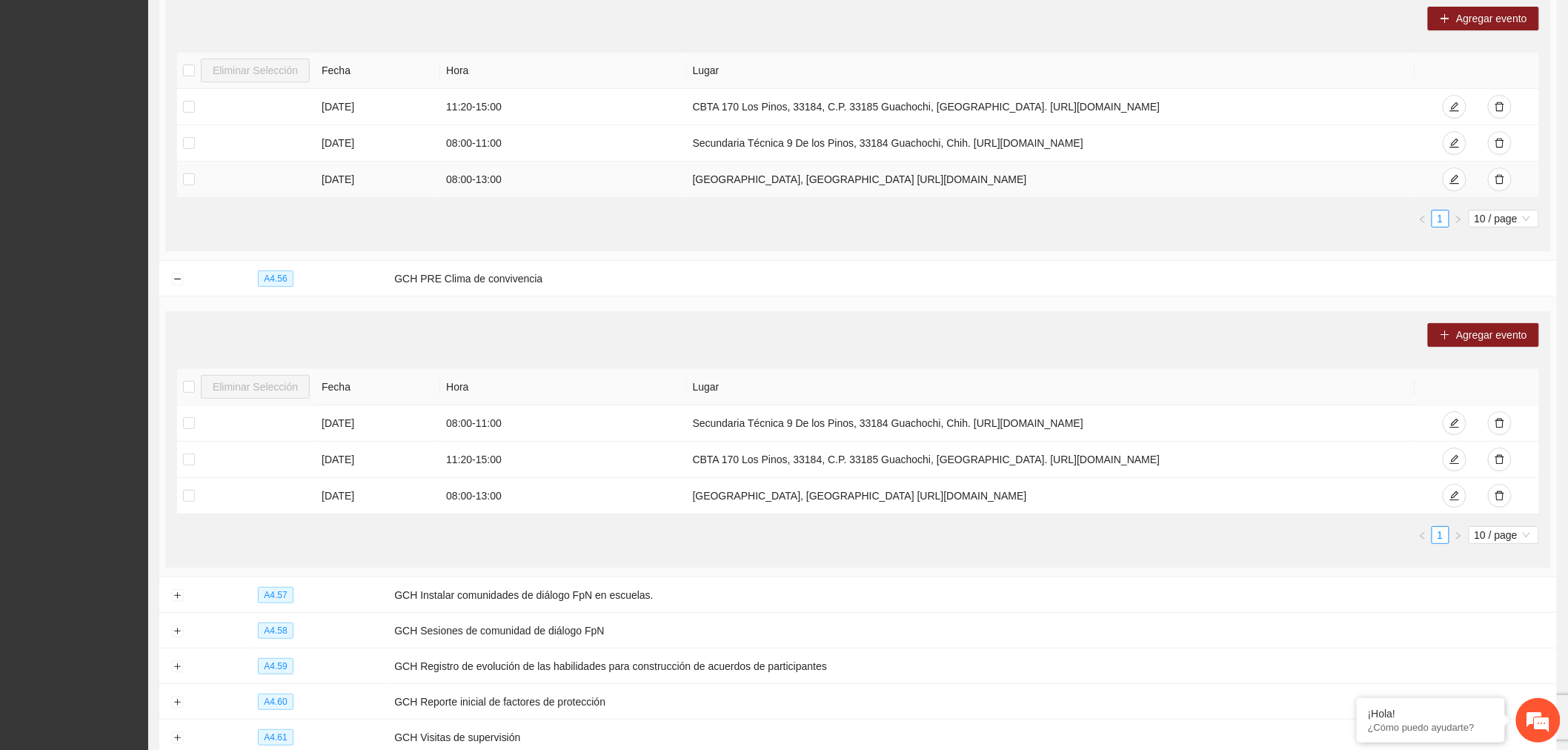
drag, startPoint x: 1283, startPoint y: 212, endPoint x: 657, endPoint y: 209, distance: 626.0
click at [657, 198] on tr "[DATE] 08:00 - 13:00 [GEOGRAPHIC_DATA], Guachochi [URL][DOMAIN_NAME]" at bounding box center [858, 180] width 1362 height 36
copy tr "[GEOGRAPHIC_DATA], [GEOGRAPHIC_DATA] [URL][DOMAIN_NAME]"
click at [1069, 126] on td "CBTA 170 Los Pinos, 33184, C.P. 33185 Guachochi, [GEOGRAPHIC_DATA]. [URL][DOMAI…" at bounding box center [1052, 107] width 730 height 36
drag, startPoint x: 1180, startPoint y: 127, endPoint x: 632, endPoint y: 132, distance: 548.0
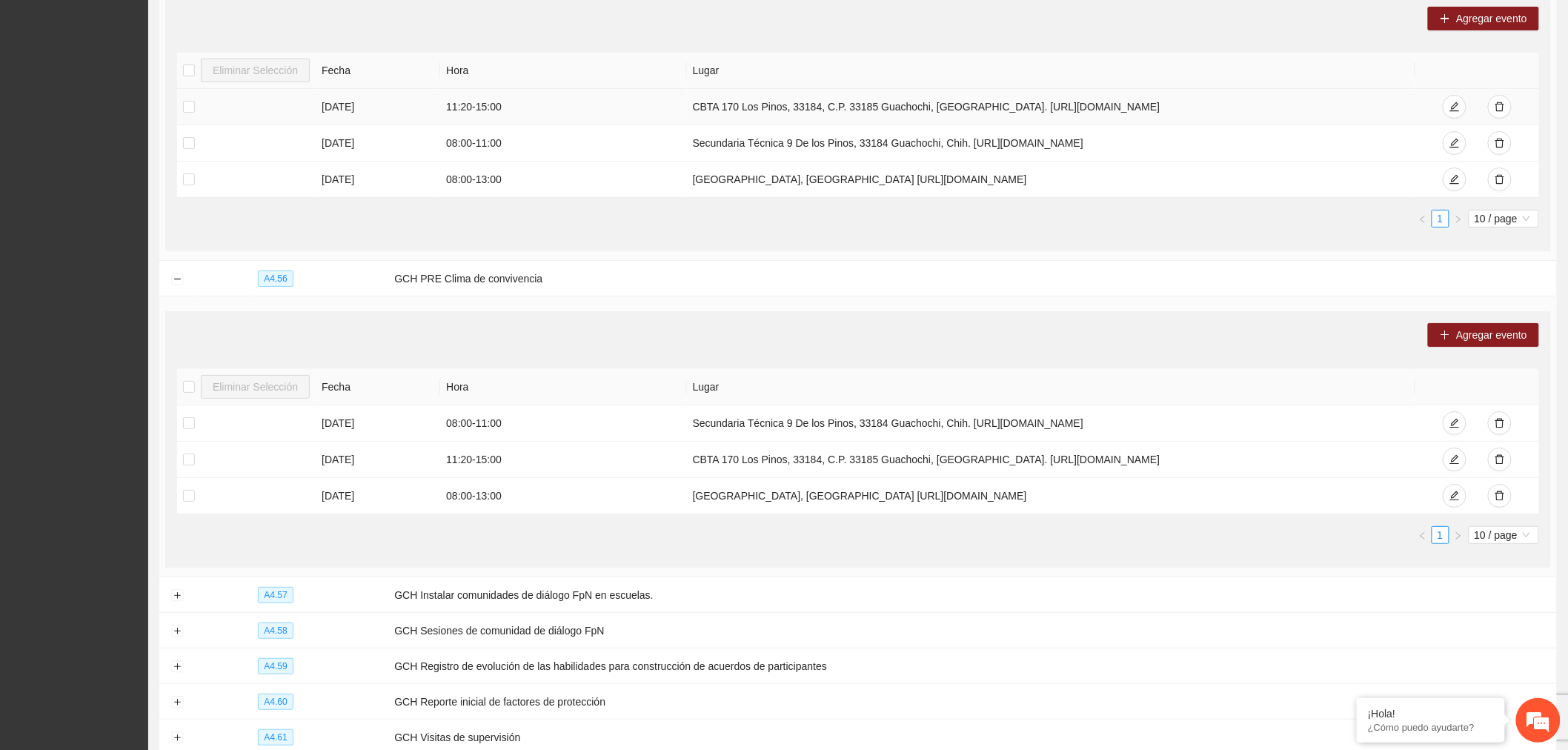
click at [632, 126] on tr "[DATE] 11:20 - 15:00 CBTA 170 Los Pinos, 33184, C.P. 33185 Guachochi, [GEOGRAPH…" at bounding box center [858, 107] width 1362 height 36
copy tr "CBTA 170 Los Pinos, 33184, C.P. 33185 Guachochi, [GEOGRAPHIC_DATA]. [URL][DOMAI…"
click at [639, 189] on td "08:00 - 13:00" at bounding box center [562, 180] width 246 height 36
drag, startPoint x: 686, startPoint y: 168, endPoint x: 1238, endPoint y: 175, distance: 552.0
click at [1238, 162] on td "Secundaria Técnica 9 De los Pinos, 33184 Guachochi, Chih. [URL][DOMAIN_NAME]" at bounding box center [1052, 144] width 730 height 36
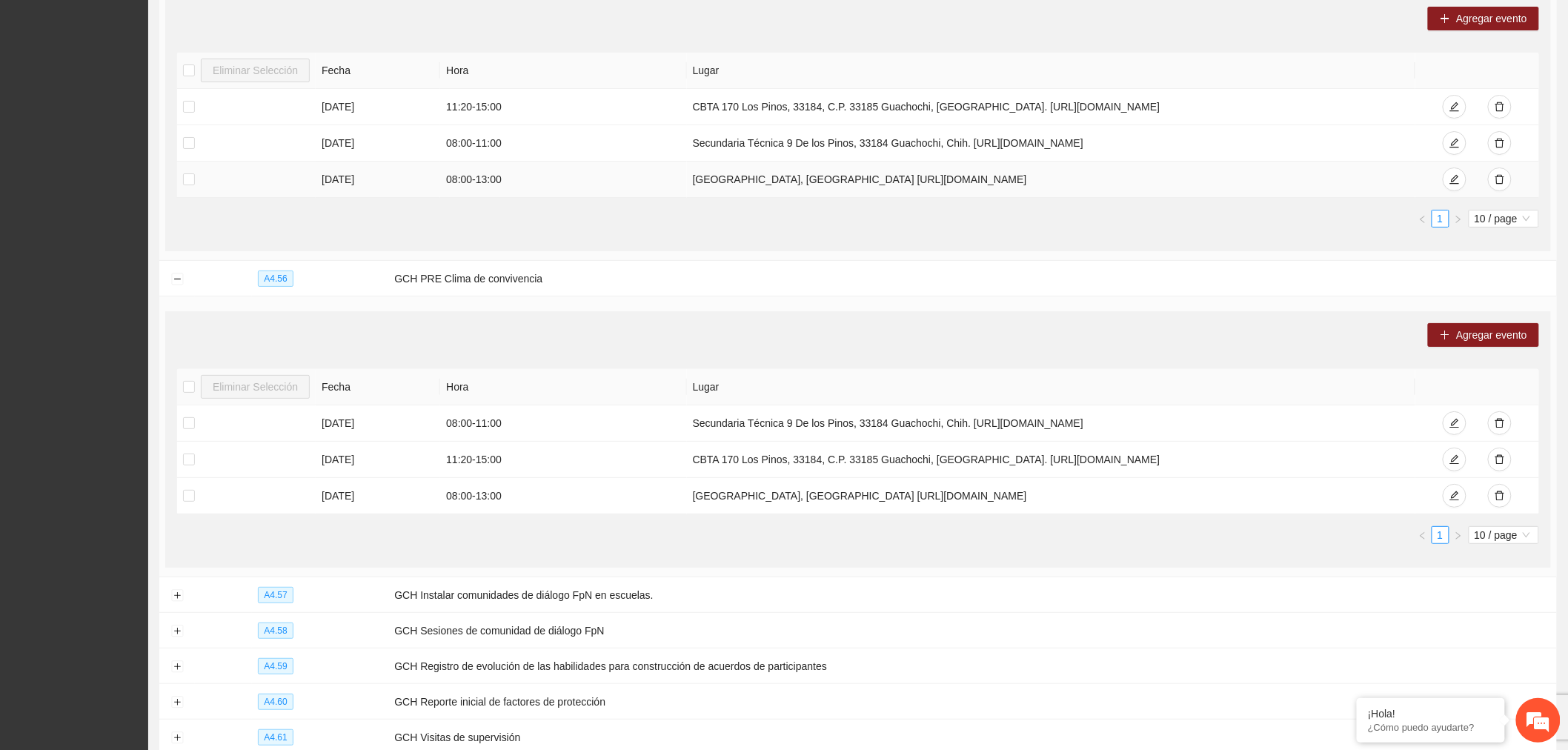
click at [628, 198] on td "08:00 - 13:00" at bounding box center [562, 180] width 246 height 36
click at [1460, 184] on icon "edit" at bounding box center [1455, 179] width 11 height 11
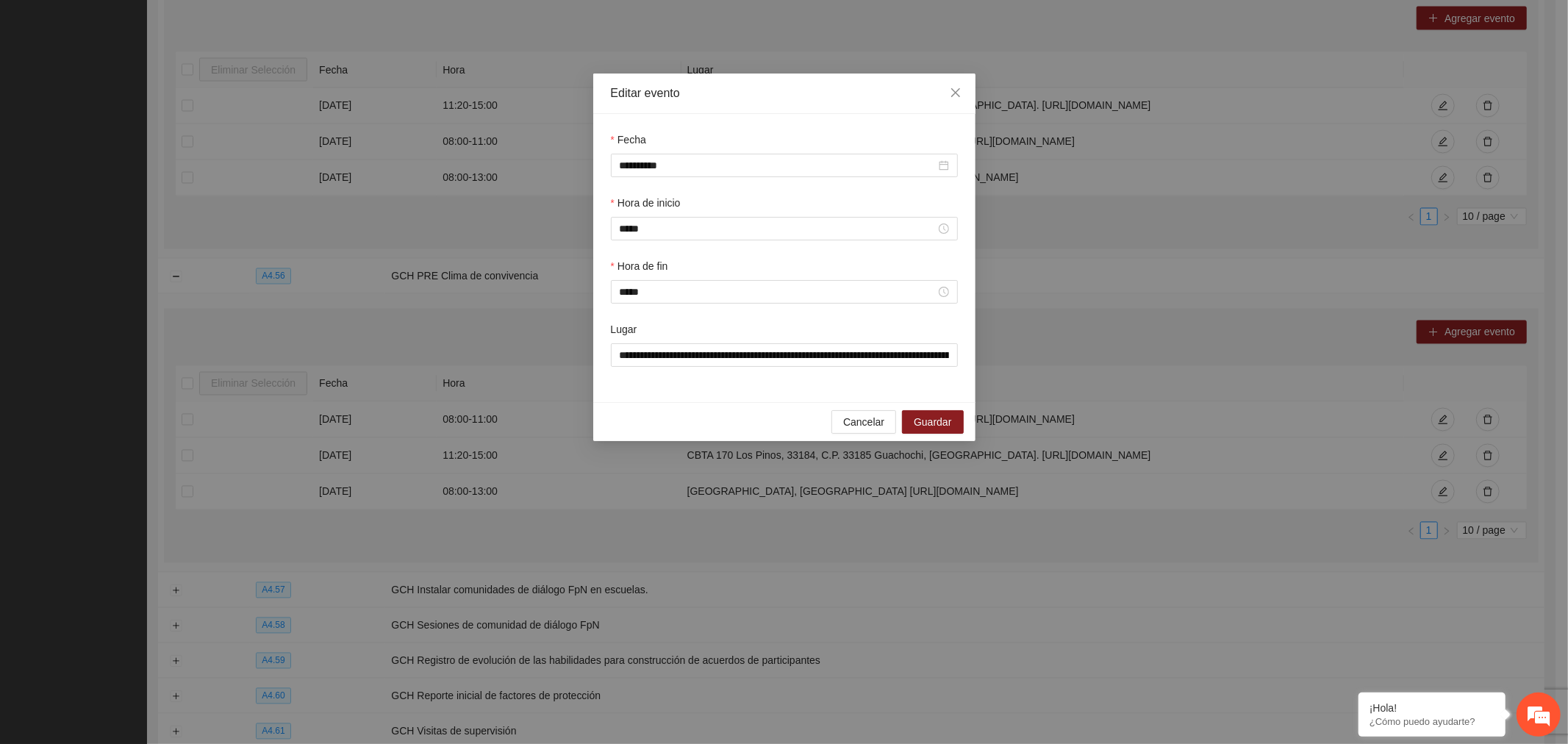
click at [648, 168] on input "**********" at bounding box center [778, 166] width 316 height 16
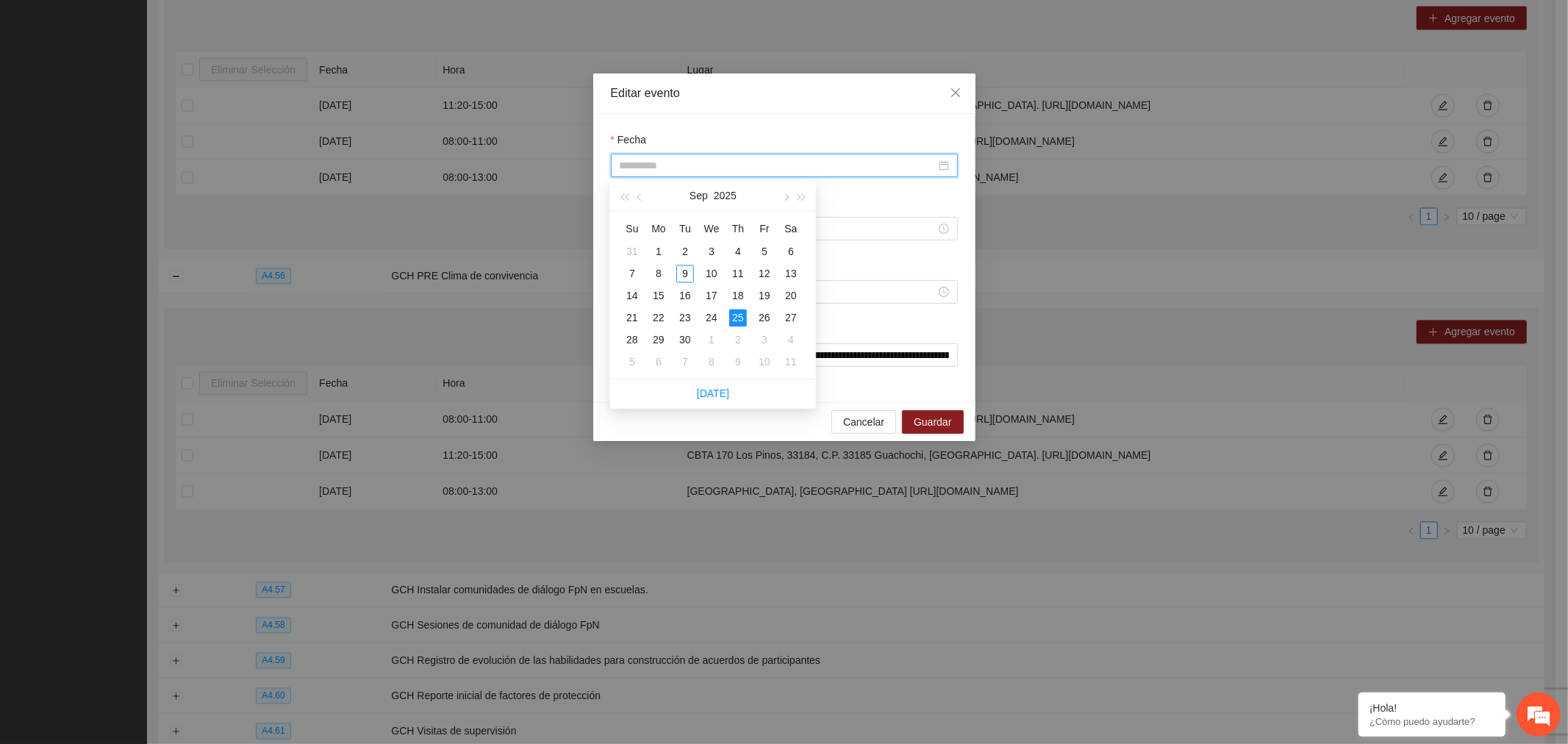
type input "**********"
click at [710, 314] on div "24" at bounding box center [712, 319] width 18 height 18
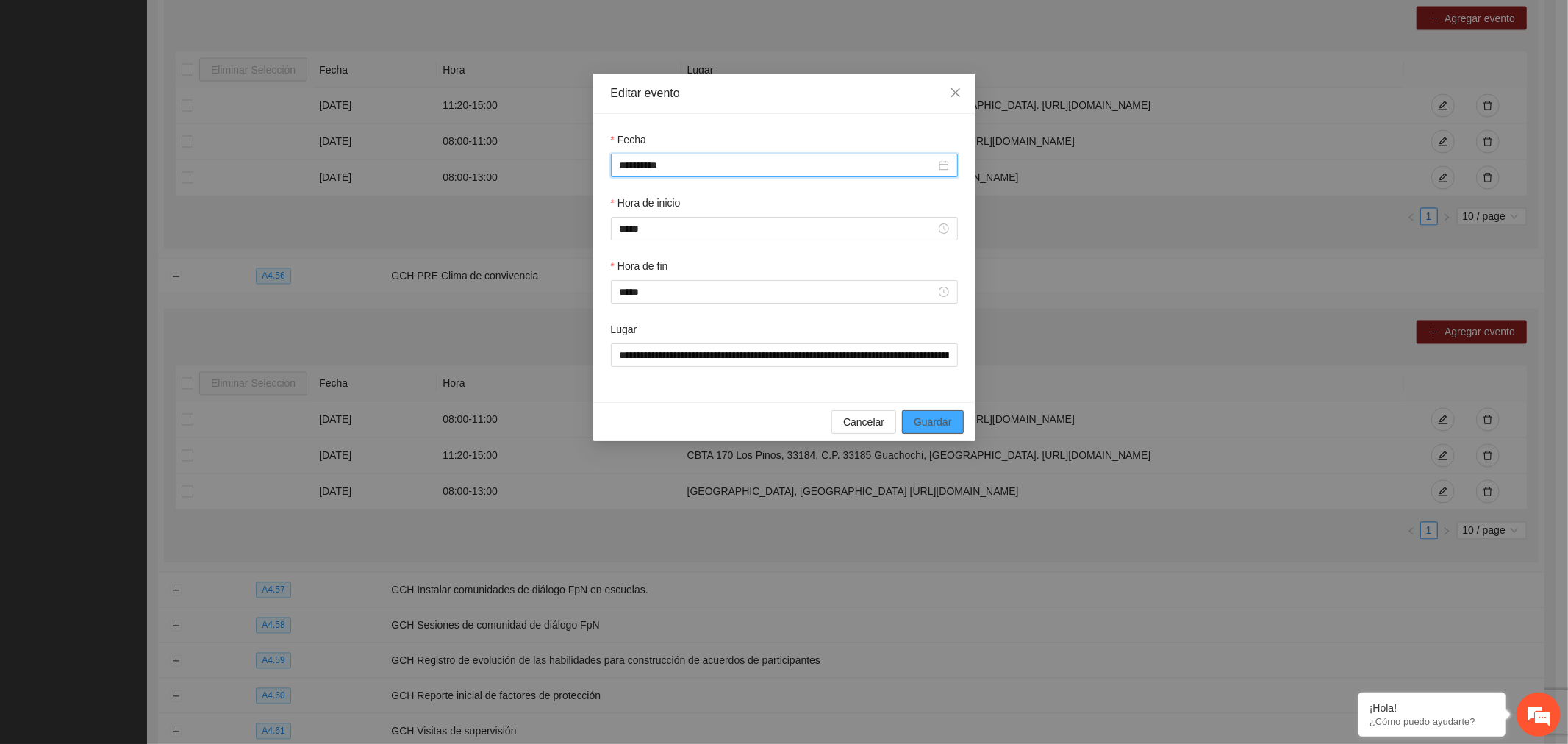
click at [939, 425] on span "Guardar" at bounding box center [933, 422] width 37 height 16
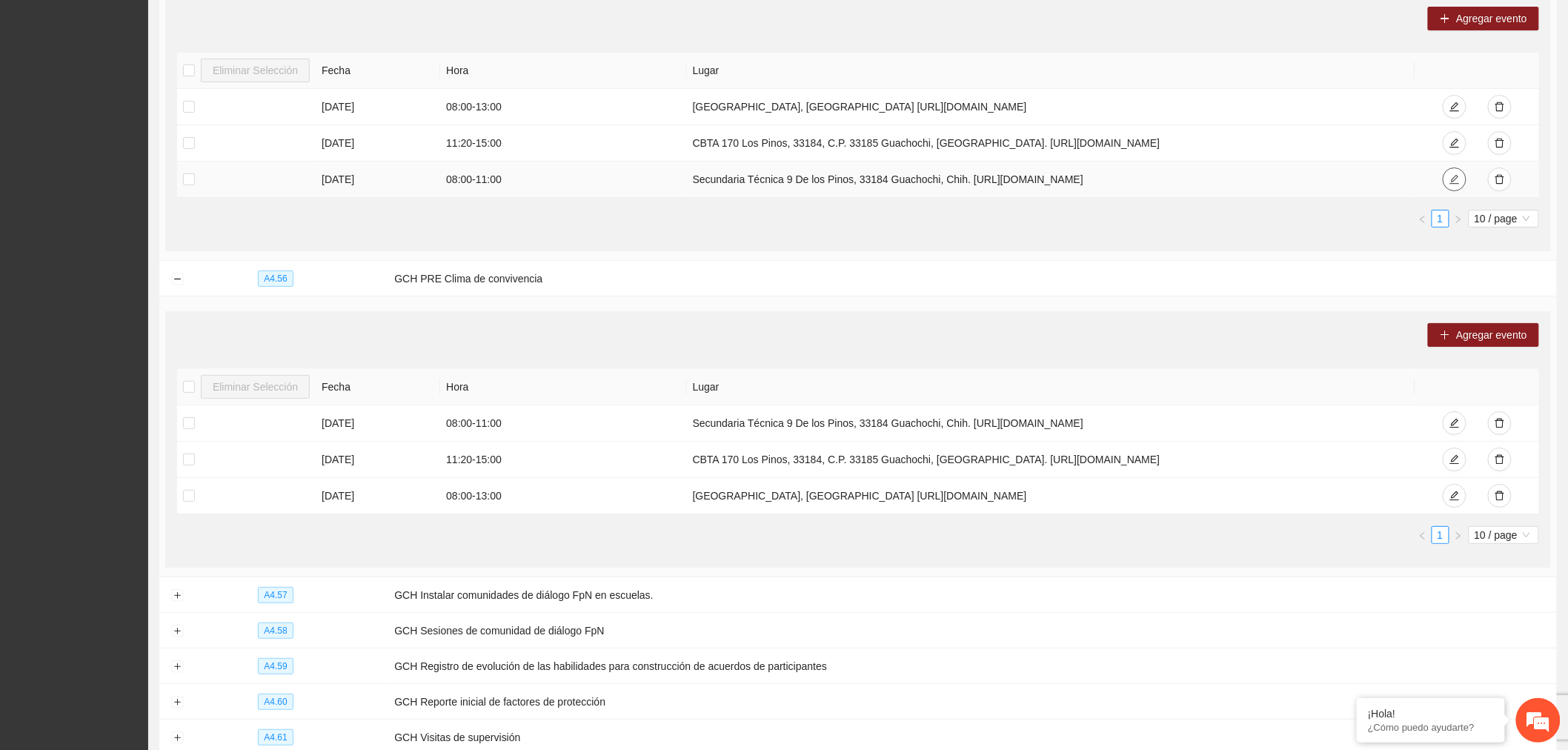
click at [1455, 184] on icon "edit" at bounding box center [1455, 179] width 10 height 10
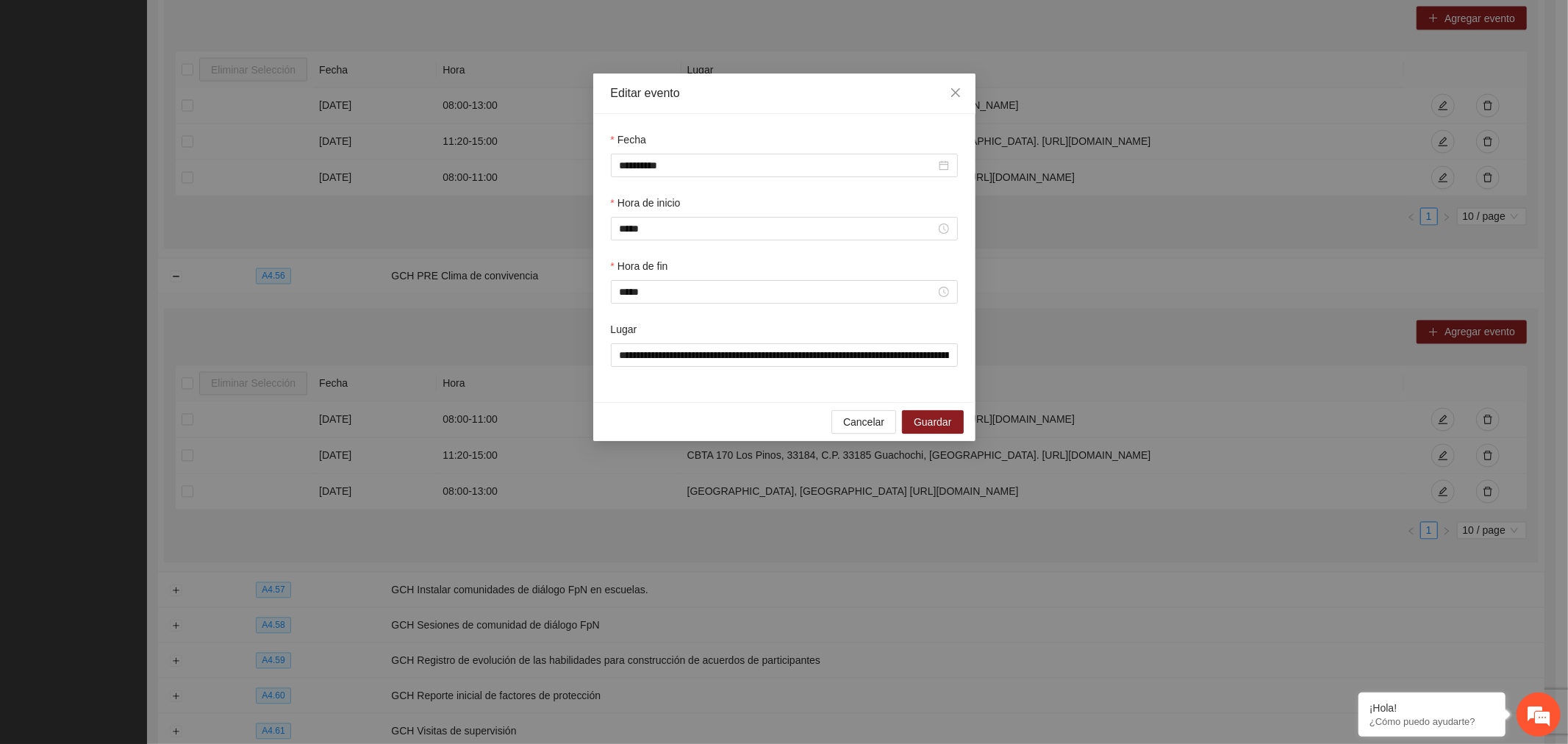
click at [645, 172] on input "**********" at bounding box center [778, 166] width 316 height 16
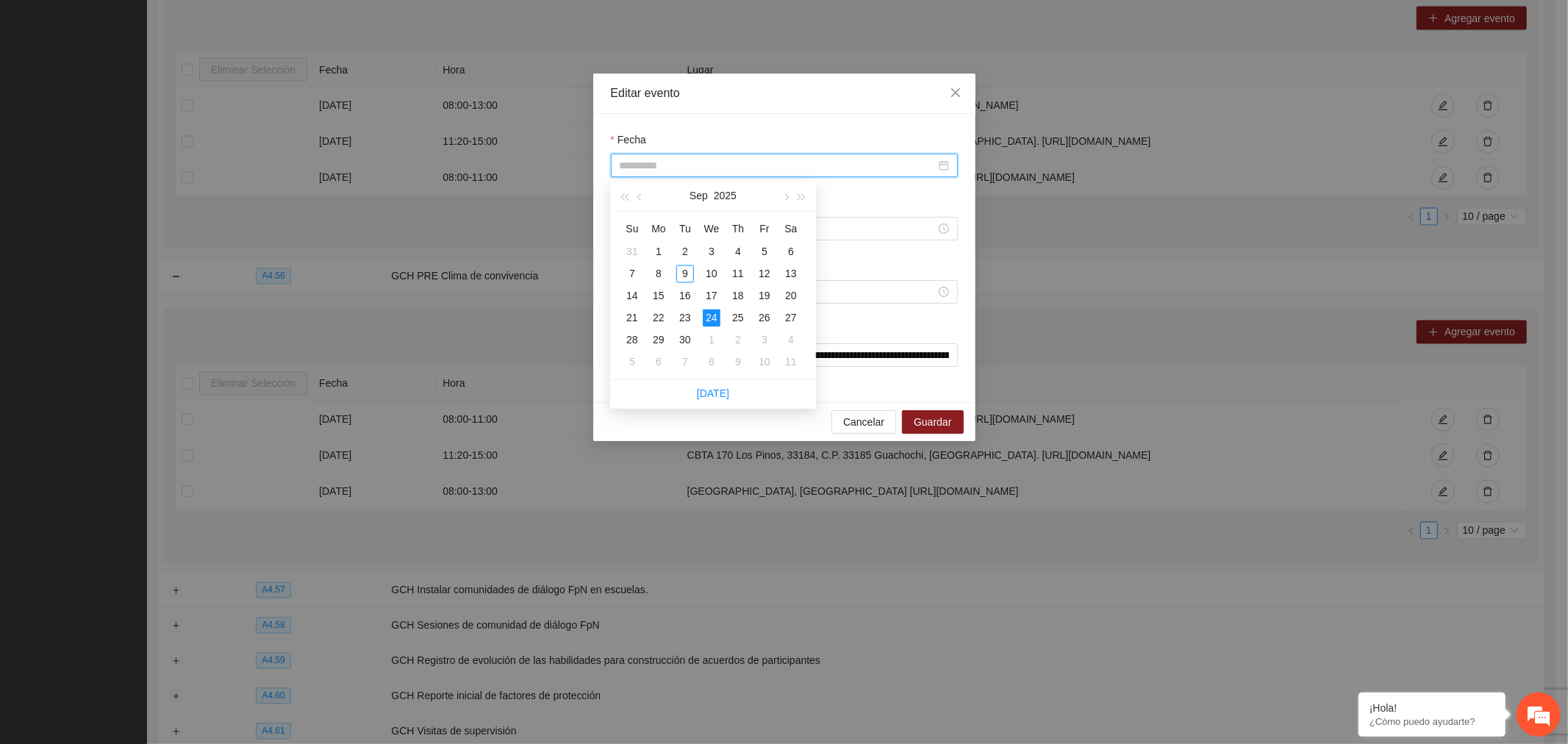
type input "**********"
click at [735, 314] on div "25" at bounding box center [739, 319] width 18 height 18
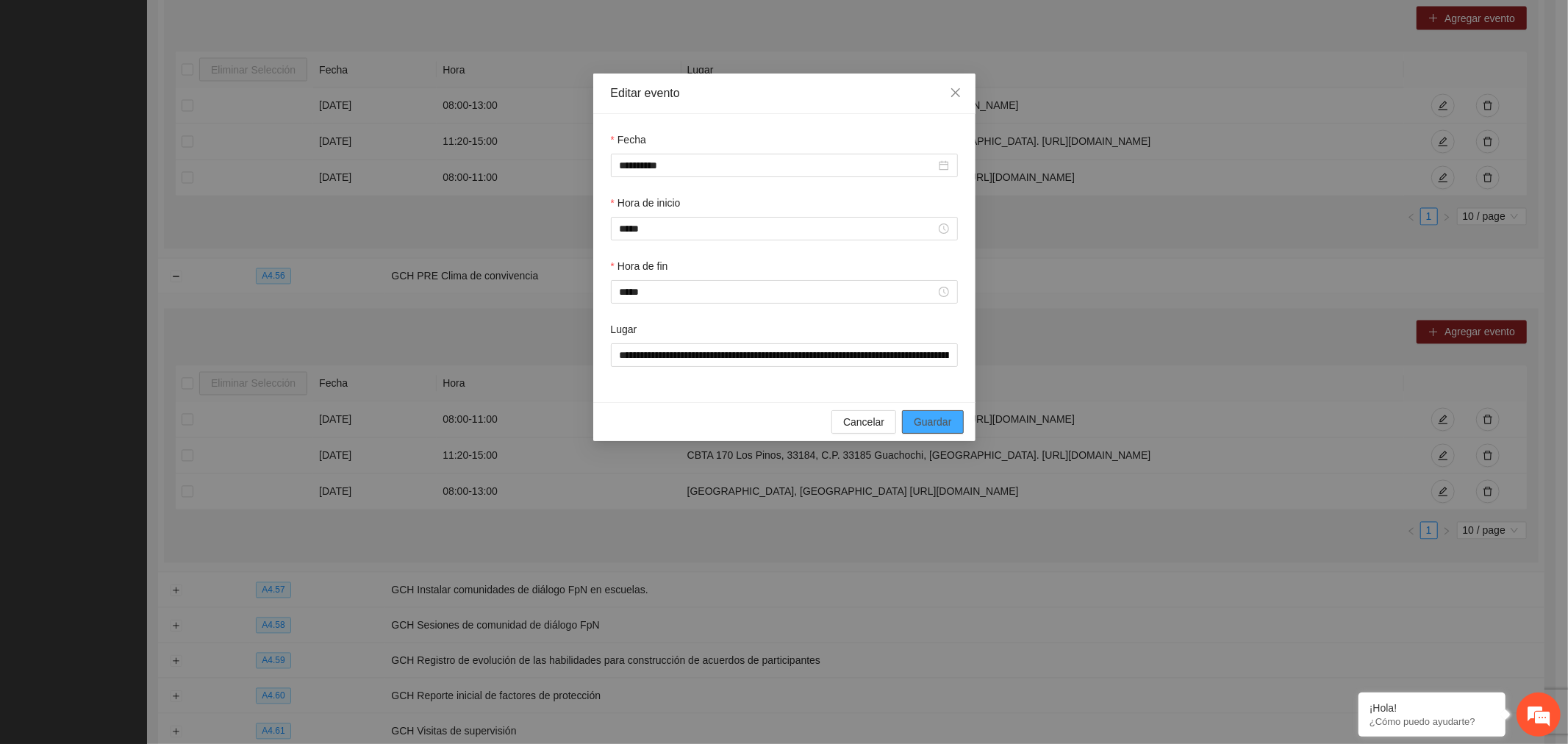
click at [912, 427] on button "Guardar" at bounding box center [932, 422] width 61 height 23
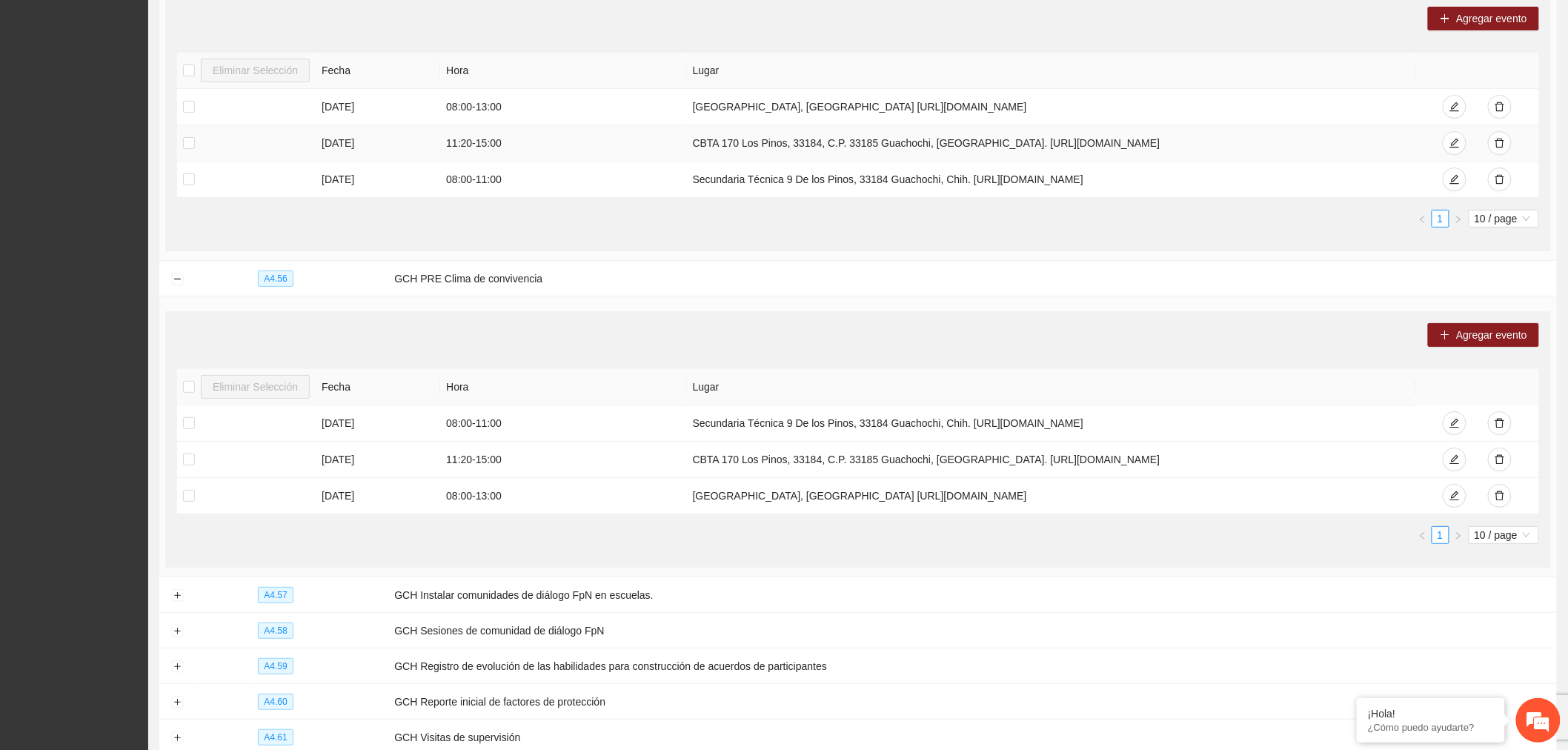
drag, startPoint x: 1201, startPoint y: 168, endPoint x: 657, endPoint y: 173, distance: 544.0
click at [657, 162] on tr "[DATE] 11:20 - 15:00 CBTA 170 Los Pinos, 33184, C.P. 33185 Guachochi, [GEOGRAPH…" at bounding box center [858, 144] width 1362 height 36
copy tr "CBTA 170 Los Pinos, 33184, C.P. 33185 Guachochi, [GEOGRAPHIC_DATA]. [URL][DOMAI…"
drag, startPoint x: 1226, startPoint y: 197, endPoint x: 656, endPoint y: 203, distance: 570.0
click at [656, 198] on tr "[DATE] 08:00 - 11:00 Secundaria Técnica 9 De los Pinos, 33184 Guachochi, Chih. …" at bounding box center [858, 180] width 1362 height 36
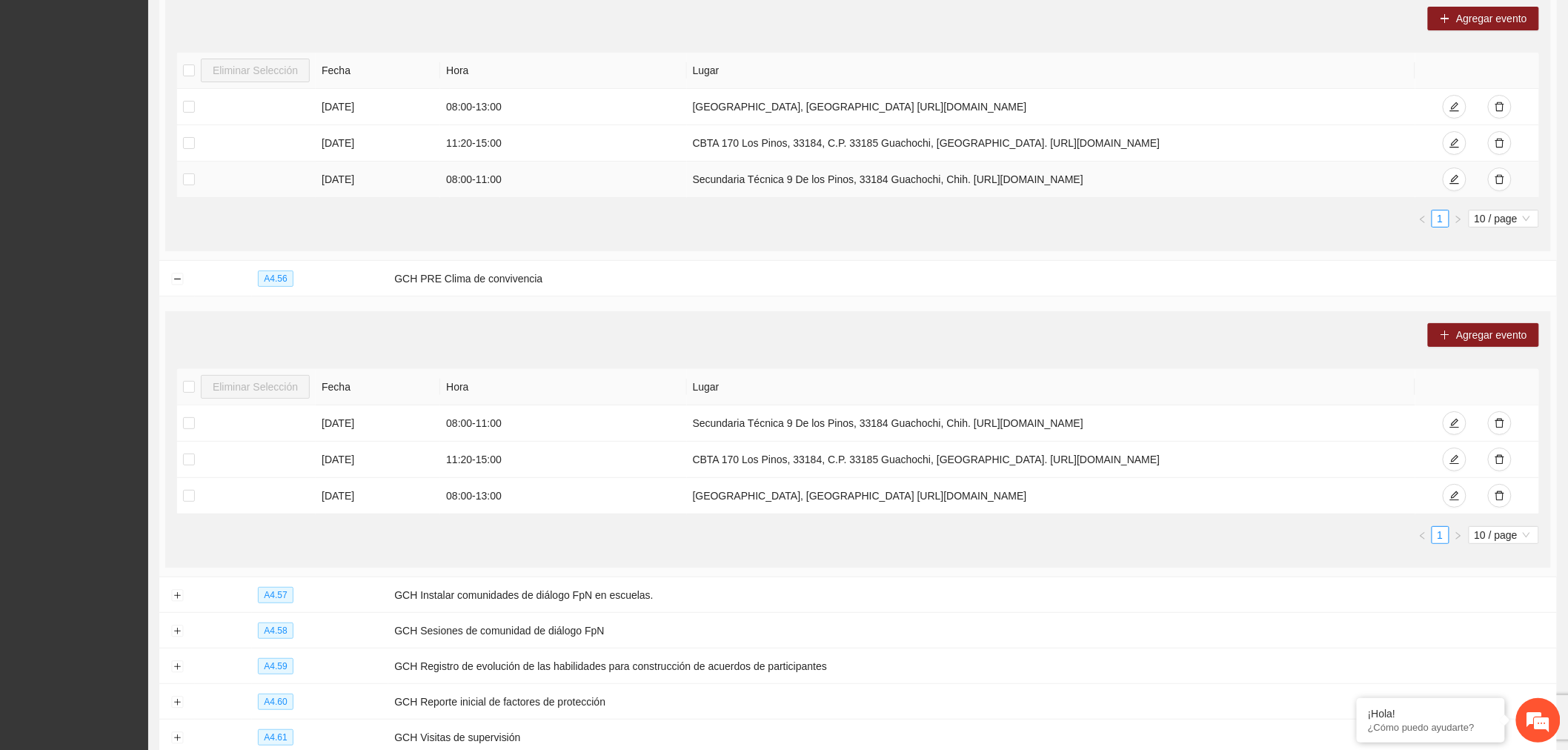
copy tr "Secundaria Técnica 9 De los Pinos, 33184 Guachochi, Chih. [URL][DOMAIN_NAME]"
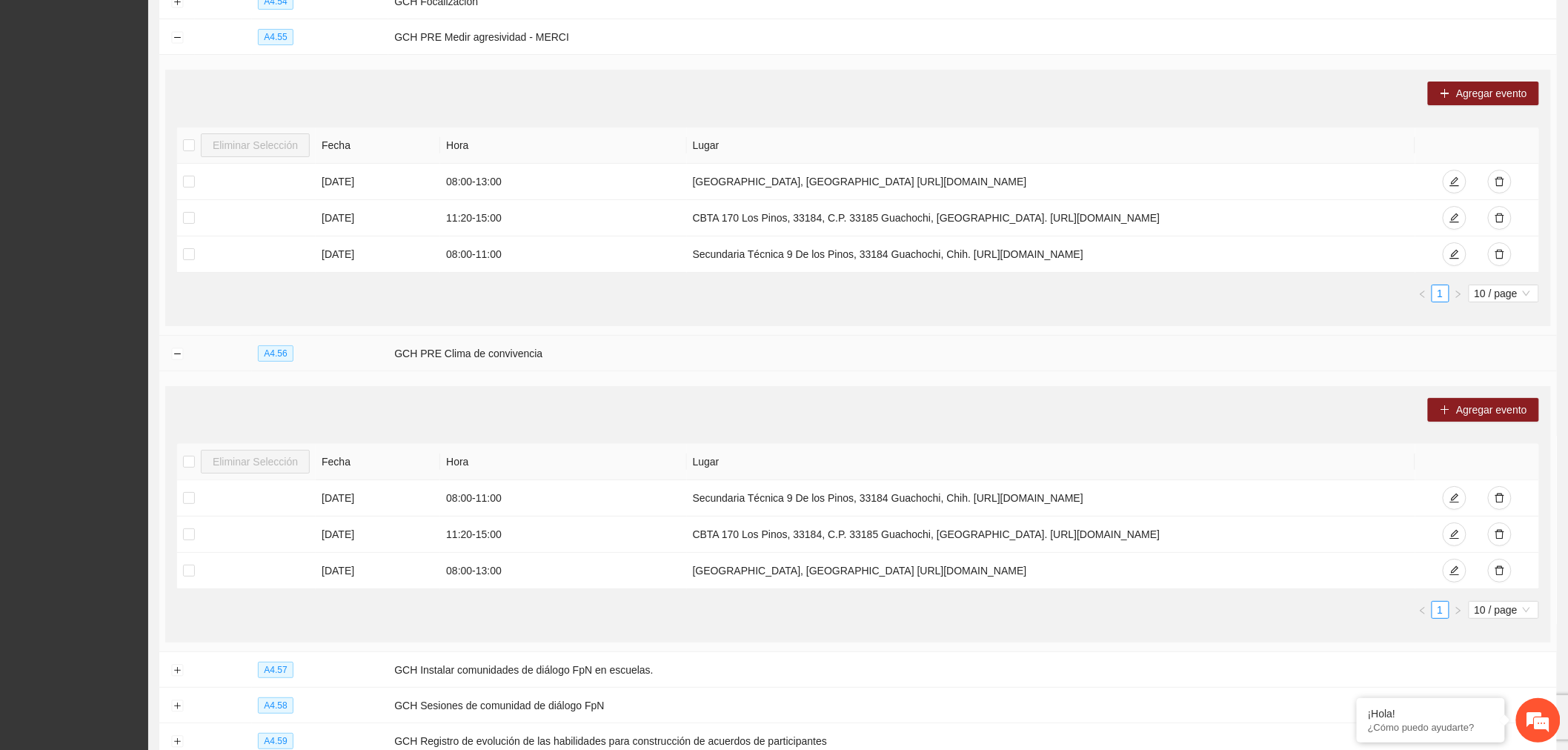
scroll to position [2199, 0]
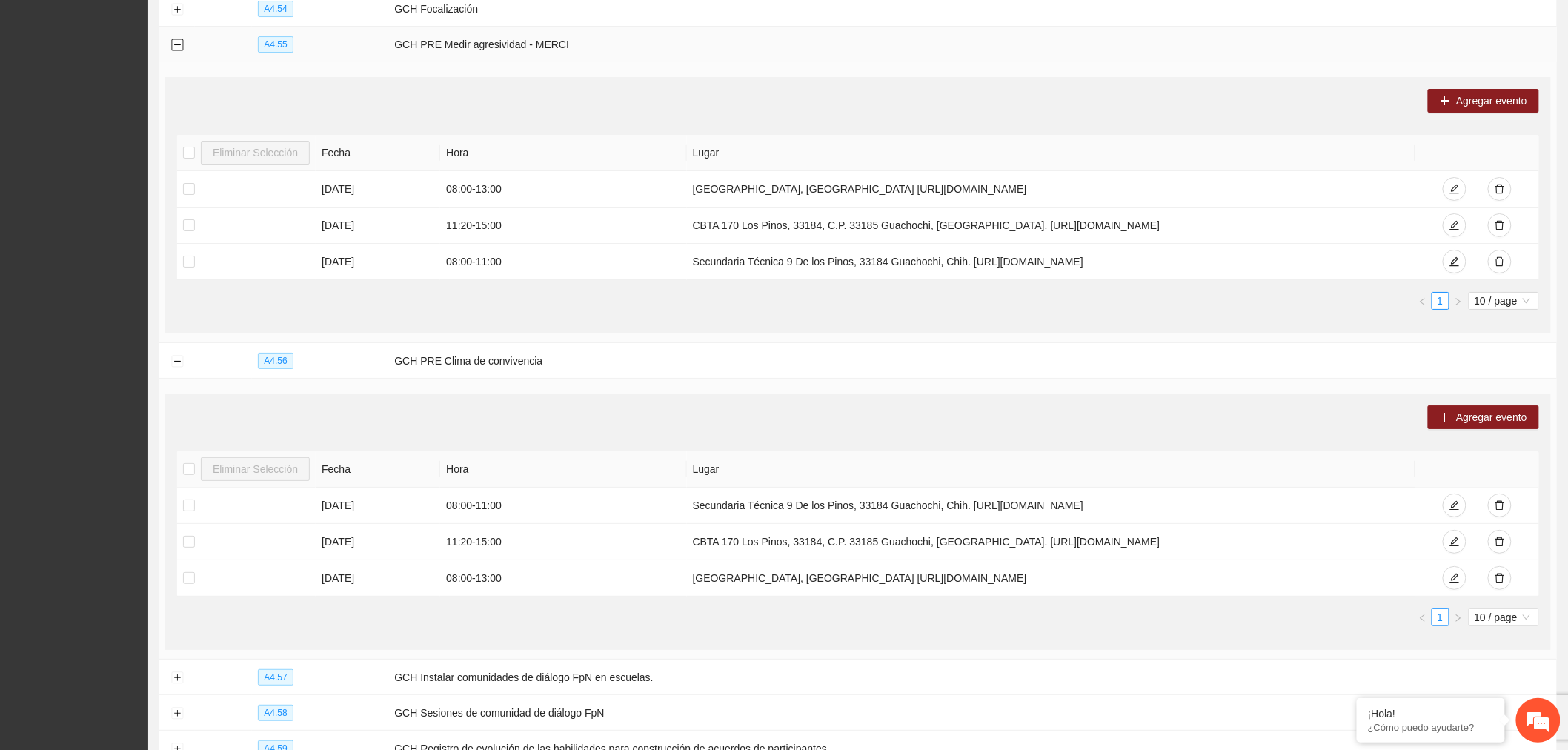
drag, startPoint x: 178, startPoint y: 70, endPoint x: 167, endPoint y: 293, distance: 223.3
click at [178, 51] on button "Collapse row" at bounding box center [177, 45] width 12 height 12
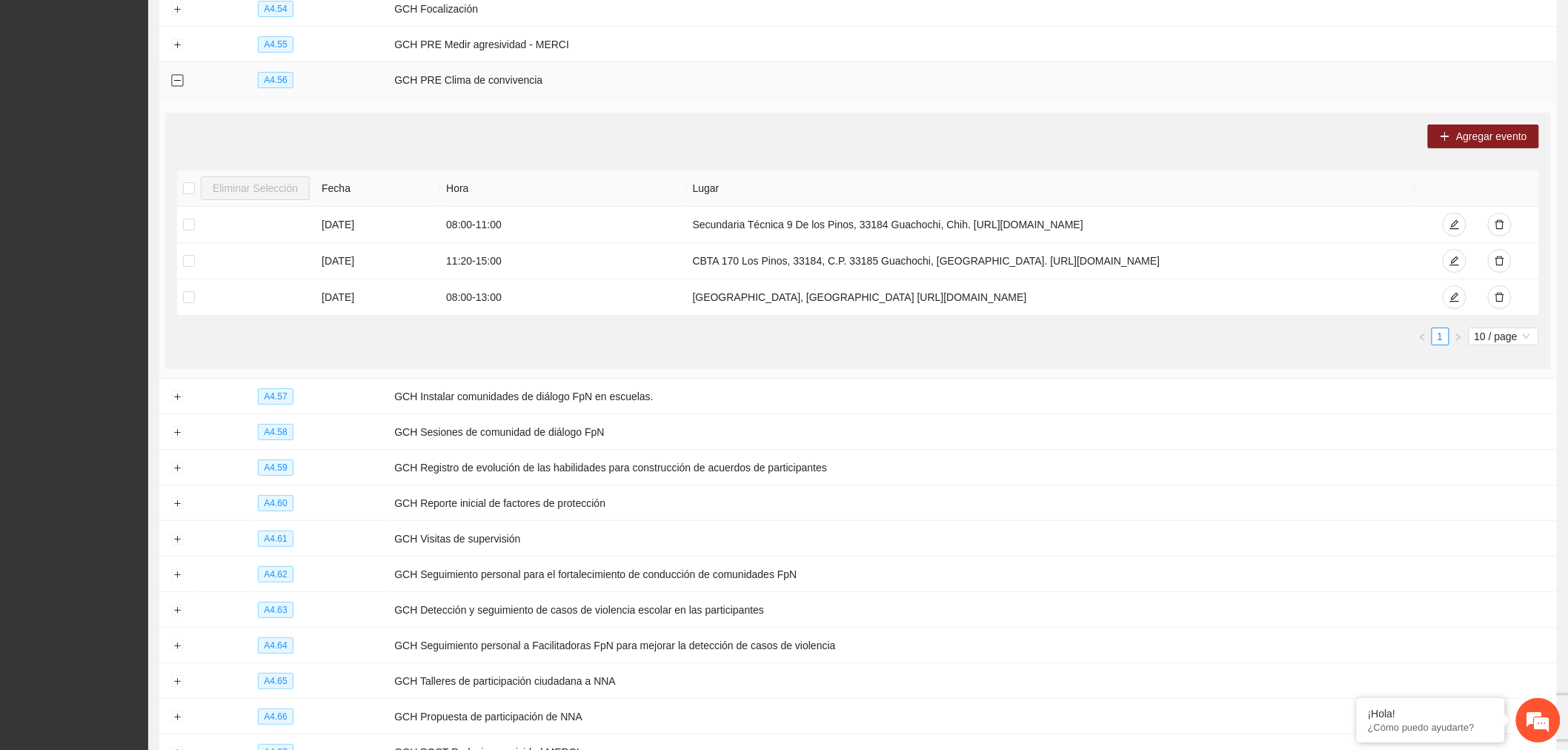
click at [181, 87] on button "Collapse row" at bounding box center [177, 81] width 12 height 12
